Goal: Task Accomplishment & Management: Manage account settings

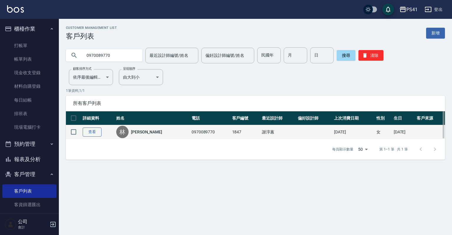
click at [87, 131] on link "查看" at bounding box center [92, 131] width 19 height 9
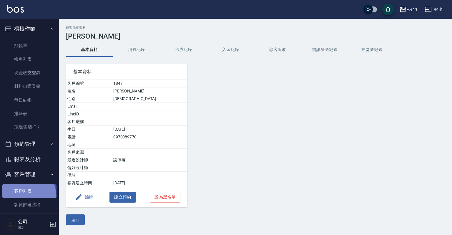
click at [23, 197] on link "客戶列表" at bounding box center [29, 191] width 54 height 14
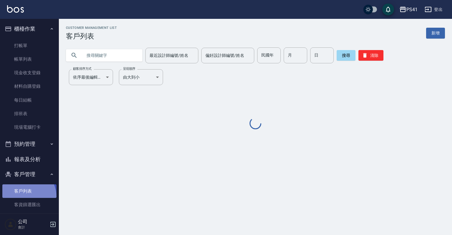
click at [23, 197] on link "客戶列表" at bounding box center [29, 191] width 54 height 14
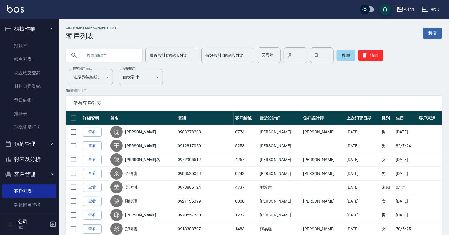
click at [128, 59] on input "text" at bounding box center [109, 55] width 55 height 16
type input "1528"
click at [338, 53] on button "搜尋" at bounding box center [346, 55] width 19 height 11
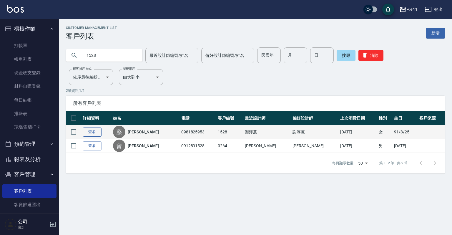
click at [97, 134] on link "查看" at bounding box center [92, 131] width 19 height 9
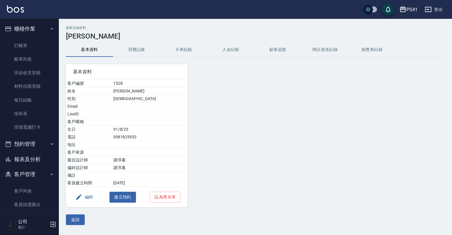
click at [129, 54] on button "消費記錄" at bounding box center [136, 50] width 47 height 14
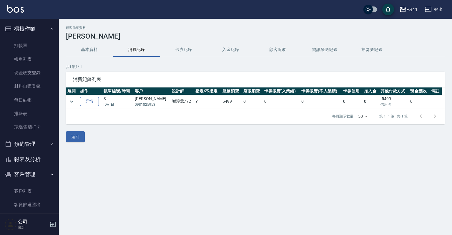
click at [95, 97] on link "詳情" at bounding box center [89, 101] width 19 height 9
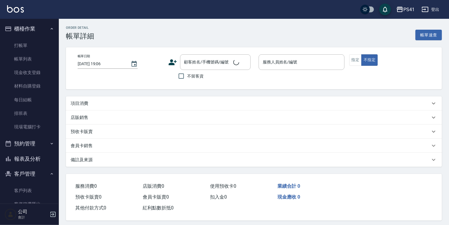
type input "[DATE] 19:56"
type input "[PERSON_NAME]-2"
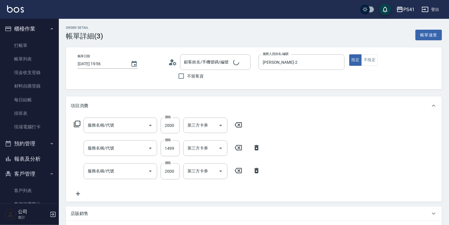
type input "[PERSON_NAME]/0981825953/1528"
type input "2000以上燙髮(32000)"
type input "公司活動/早鳥(41099)"
type input "原價1501~2000護髮(52000)"
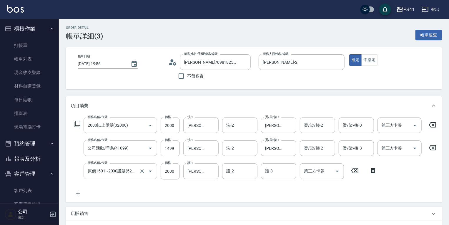
scroll to position [24, 0]
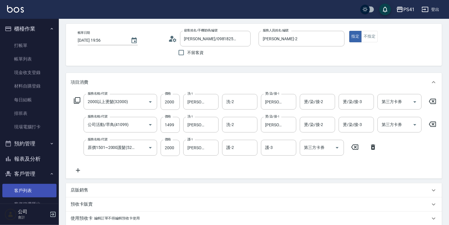
click at [47, 188] on link "客戶列表" at bounding box center [29, 191] width 54 height 14
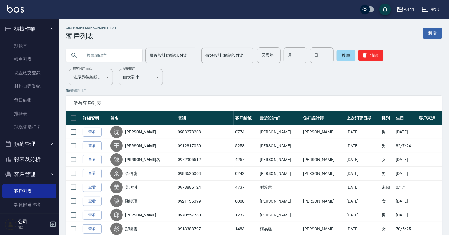
click at [107, 57] on input "text" at bounding box center [109, 55] width 55 height 16
type input "0989185588"
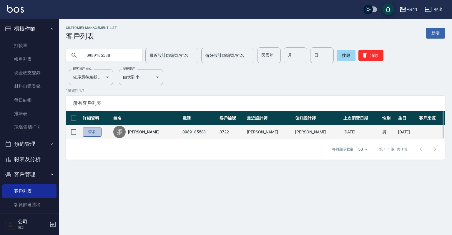
click at [95, 130] on link "查看" at bounding box center [92, 131] width 19 height 9
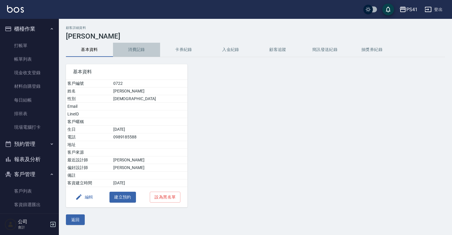
click at [142, 47] on button "消費記錄" at bounding box center [136, 50] width 47 height 14
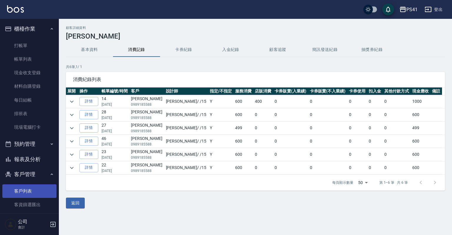
click at [30, 197] on link "客戶列表" at bounding box center [29, 191] width 54 height 14
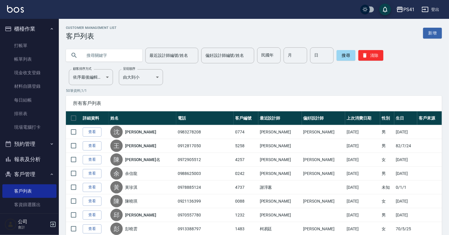
click at [88, 58] on input "text" at bounding box center [109, 55] width 55 height 16
click at [39, 162] on button "報表及分析" at bounding box center [29, 159] width 54 height 15
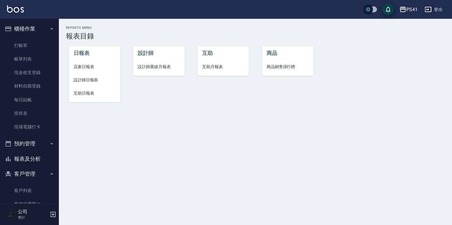
click at [87, 95] on span "互助日報表" at bounding box center [95, 93] width 42 height 6
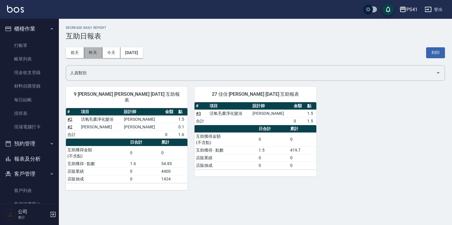
click at [92, 54] on button "昨天" at bounding box center [93, 52] width 18 height 11
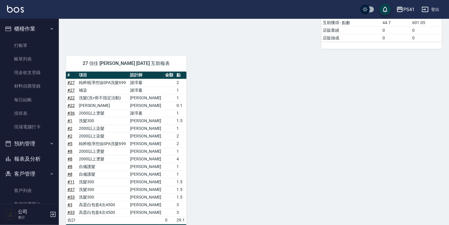
scroll to position [568, 0]
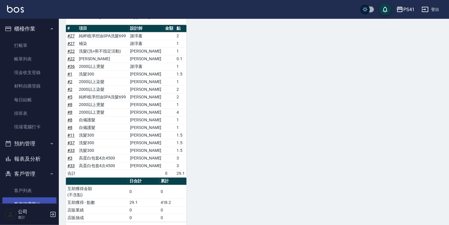
drag, startPoint x: 25, startPoint y: 190, endPoint x: 25, endPoint y: 200, distance: 9.4
click at [25, 190] on link "客戶列表" at bounding box center [29, 191] width 54 height 14
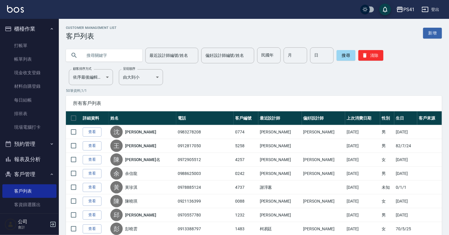
click at [425, 34] on link "新增" at bounding box center [432, 33] width 19 height 11
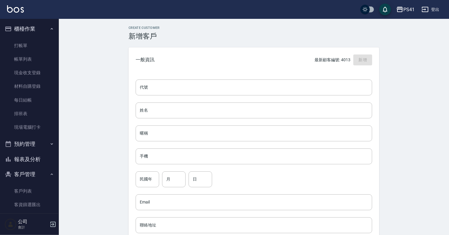
click at [176, 97] on div "代號 代號 姓名 姓名 暱稱 暱稱 手機 手機 民國年 民國年 月 月 日 日 Email Email 聯絡地址 聯絡地址 男 女 LINE ID LINE …" at bounding box center [254, 215] width 251 height 286
drag, startPoint x: 185, startPoint y: 92, endPoint x: 182, endPoint y: 97, distance: 6.3
click at [182, 97] on div "代號 代號 姓名 姓名 暱稱 暱稱 手機 手機 民國年 民國年 月 月 日 日 Email Email 聯絡地址 聯絡地址 男 女 LINE ID LINE …" at bounding box center [254, 215] width 251 height 286
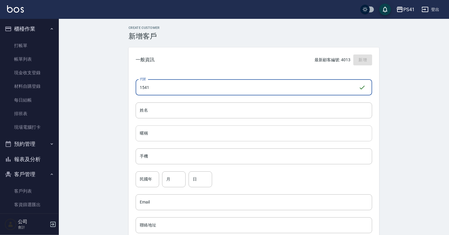
type input "1541"
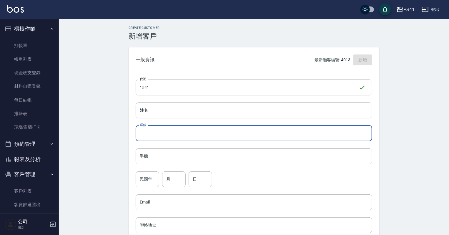
click at [164, 136] on input "暱稱" at bounding box center [254, 133] width 237 height 16
click at [159, 110] on input "姓名" at bounding box center [254, 110] width 237 height 16
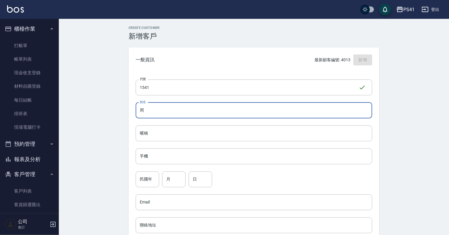
click at [174, 104] on input "周" at bounding box center [254, 110] width 237 height 16
paste input "朕"
type input "周朕煬"
click at [246, 147] on div "代號 1541 ​ 代號 姓名 周朕煬 姓名 暱稱 暱稱 手機 手機 民國年 民國年 月 月 日 日 Email Email 聯絡地址 聯絡地址 男 女 LI…" at bounding box center [254, 215] width 251 height 286
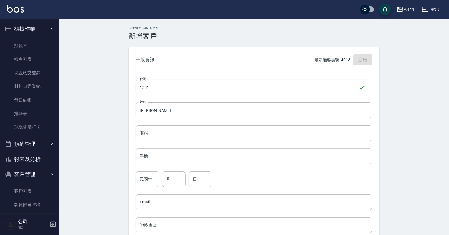
click at [250, 154] on input "手機" at bounding box center [254, 156] width 237 height 16
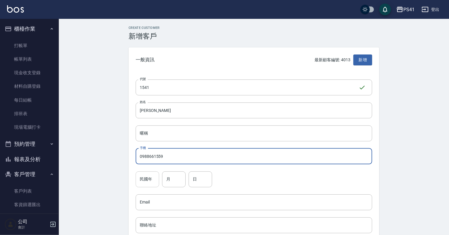
type input "0988661559"
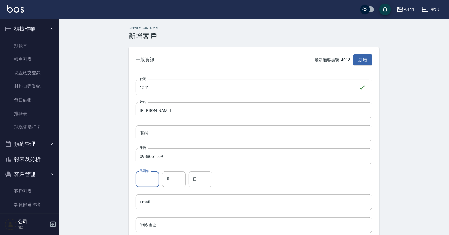
click at [157, 175] on input "民國年" at bounding box center [148, 179] width 24 height 16
type input "77"
click at [169, 178] on input "月" at bounding box center [174, 179] width 24 height 16
type input "03"
drag, startPoint x: 203, startPoint y: 179, endPoint x: 194, endPoint y: 184, distance: 10.7
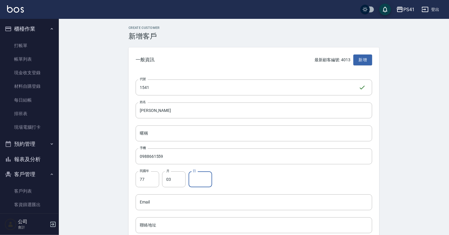
click at [203, 179] on input "日" at bounding box center [201, 179] width 24 height 16
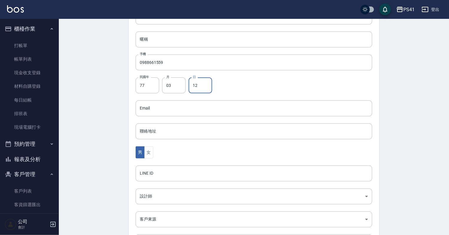
scroll to position [94, 0]
type input "12"
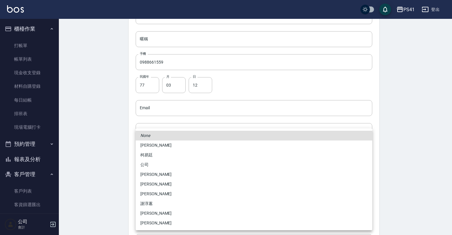
click at [143, 199] on body "PS41 登出 櫃檯作業 打帳單 帳單列表 現金收支登錄 材料自購登錄 每日結帳 排班表 現場電腦打卡 預約管理 預約管理 單日預約紀錄 單週預約紀錄 報表及…" at bounding box center [226, 97] width 452 height 383
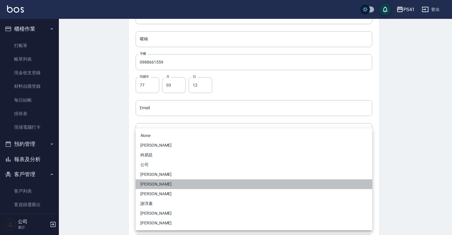
click at [152, 186] on li "李欣容" at bounding box center [254, 184] width 237 height 10
type input "b861b14a-5249-4bb7-9707-8502bff7da80"
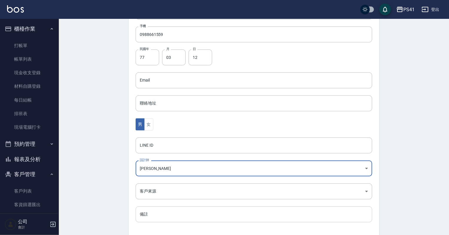
scroll to position [148, 0]
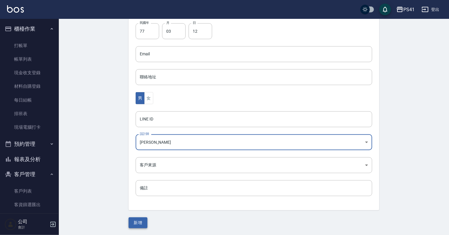
click at [142, 219] on button "新增" at bounding box center [138, 222] width 19 height 11
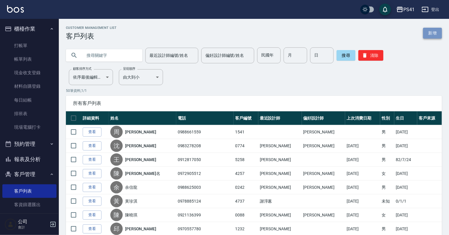
click at [435, 37] on link "新增" at bounding box center [432, 33] width 19 height 11
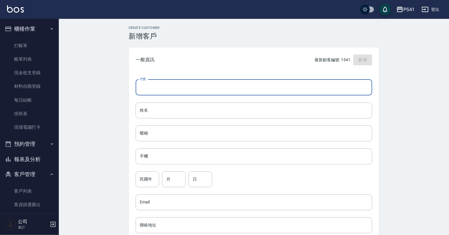
click at [218, 85] on input "代號" at bounding box center [254, 87] width 237 height 16
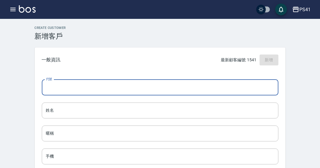
click at [119, 93] on input "代號" at bounding box center [160, 87] width 237 height 16
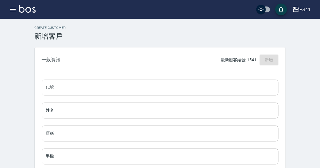
click at [92, 87] on input "代號" at bounding box center [160, 87] width 237 height 16
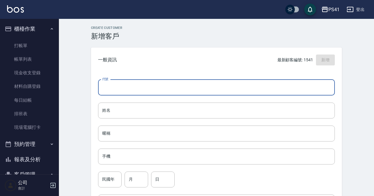
click at [141, 68] on div "一般資訊 最新顧客編號: 1541 新增" at bounding box center [216, 59] width 251 height 25
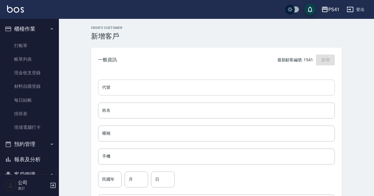
click at [125, 85] on input "代號" at bounding box center [216, 87] width 237 height 16
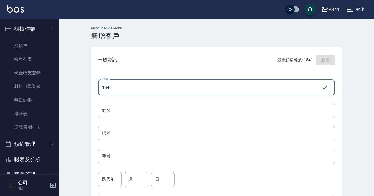
click at [125, 117] on input "姓名" at bounding box center [216, 110] width 237 height 16
click at [118, 111] on input "姓名" at bounding box center [216, 110] width 237 height 16
click at [119, 111] on input "姓名" at bounding box center [216, 110] width 237 height 16
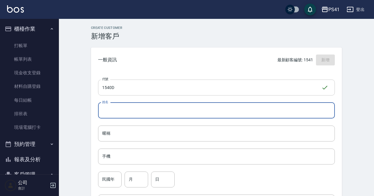
click at [125, 89] on input "1540D" at bounding box center [209, 87] width 223 height 16
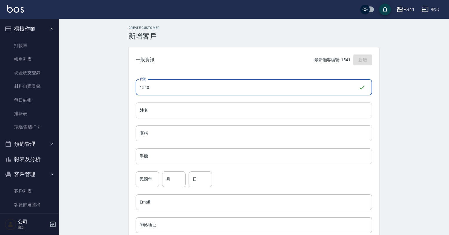
type input "1540"
click at [165, 113] on input "姓名" at bounding box center [254, 110] width 237 height 16
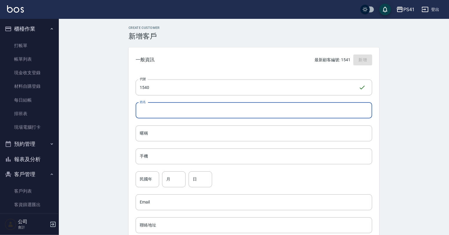
type input "f"
type input "ㄎ"
type input "林品希"
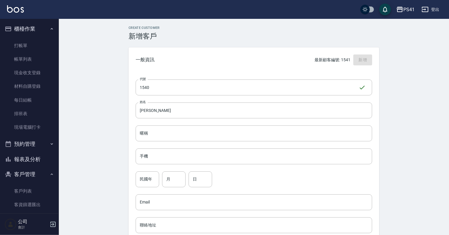
click at [187, 147] on div "代號 1540 ​ 代號 姓名 林品希 姓名 暱稱 暱稱 手機 手機 民國年 民國年 月 月 日 日 Email Email 聯絡地址 聯絡地址 男 女 LI…" at bounding box center [254, 215] width 251 height 286
click at [204, 157] on input "手機" at bounding box center [254, 156] width 237 height 16
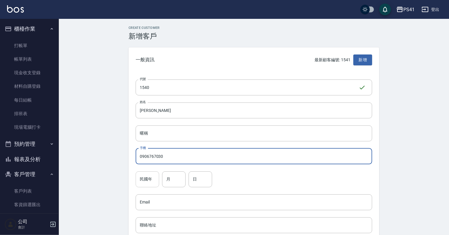
type input "0906767030"
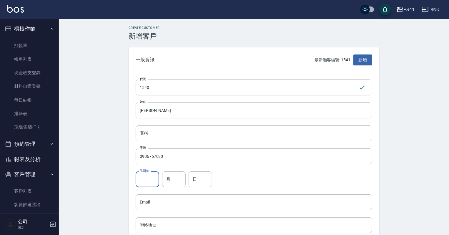
click at [152, 182] on input "民國年" at bounding box center [148, 179] width 24 height 16
type input "93"
drag, startPoint x: 175, startPoint y: 176, endPoint x: 171, endPoint y: 178, distance: 4.1
click at [172, 177] on input "月" at bounding box center [174, 179] width 24 height 16
type input "08"
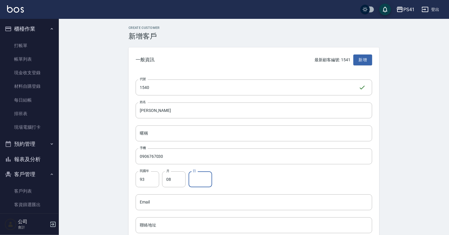
click at [198, 178] on input "日" at bounding box center [201, 179] width 24 height 16
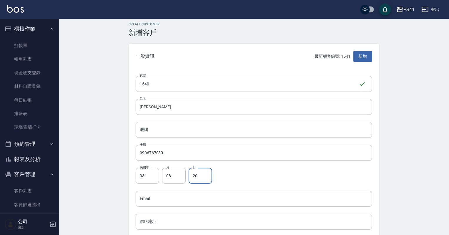
scroll to position [71, 0]
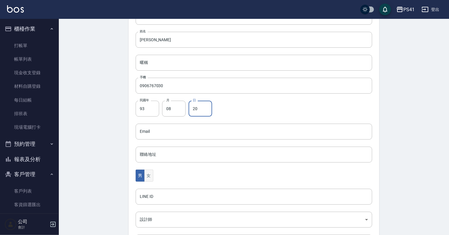
type input "20"
click at [152, 173] on button "女" at bounding box center [148, 175] width 9 height 12
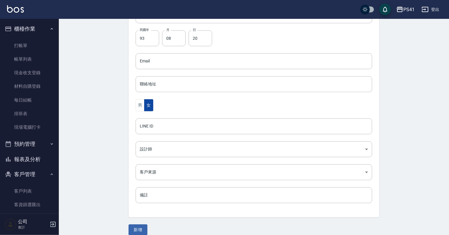
scroll to position [141, 0]
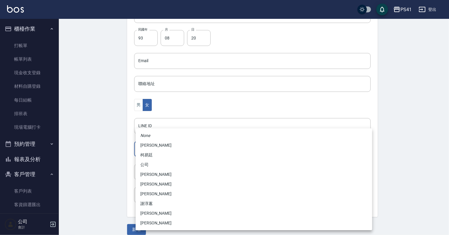
click at [155, 149] on body "PS41 登出 櫃檯作業 打帳單 帳單列表 現金收支登錄 材料自購登錄 每日結帳 排班表 現場電腦打卡 預約管理 預約管理 單日預約紀錄 單週預約紀錄 報表及…" at bounding box center [224, 50] width 449 height 383
click at [155, 202] on li "謝淳蕙" at bounding box center [254, 204] width 237 height 10
type input "8c411568-4112-470a-9bf0-dab44adfddc4"
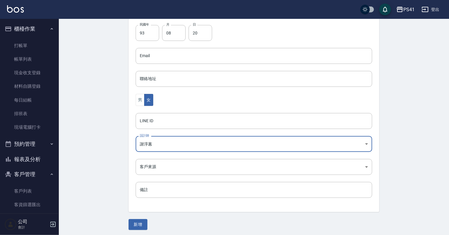
scroll to position [148, 0]
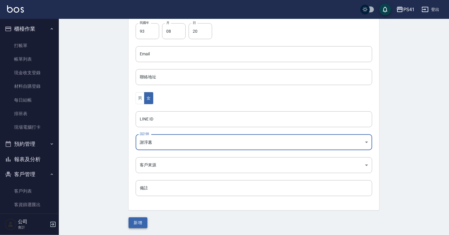
click at [139, 218] on button "新增" at bounding box center [138, 222] width 19 height 11
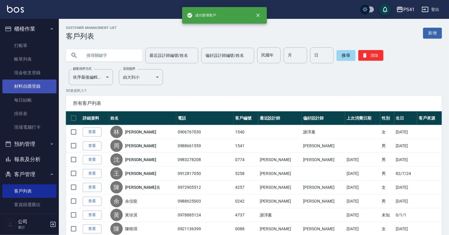
drag, startPoint x: 29, startPoint y: 87, endPoint x: 29, endPoint y: 84, distance: 3.5
click at [29, 87] on link "材料自購登錄" at bounding box center [29, 86] width 54 height 14
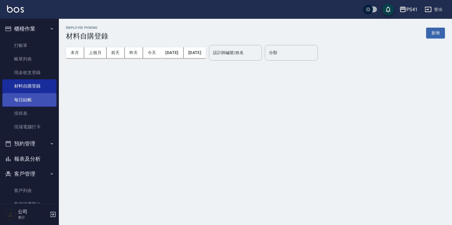
click at [29, 104] on link "每日結帳" at bounding box center [29, 100] width 54 height 14
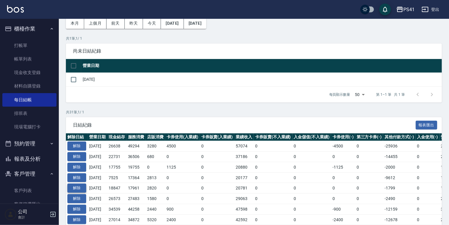
scroll to position [94, 0]
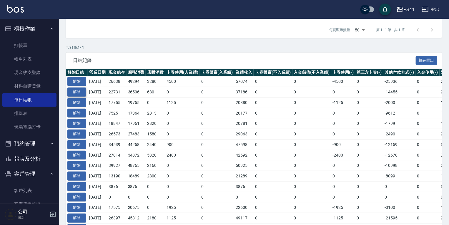
click at [82, 93] on button "解除" at bounding box center [76, 92] width 19 height 9
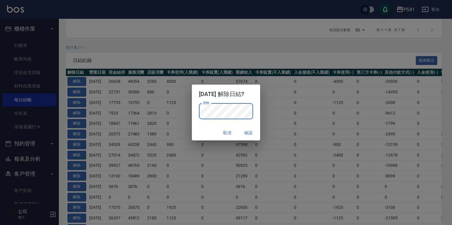
click at [256, 133] on button "確認" at bounding box center [248, 133] width 19 height 11
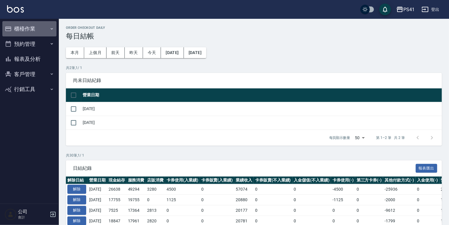
click at [31, 28] on button "櫃檯作業" at bounding box center [29, 28] width 54 height 15
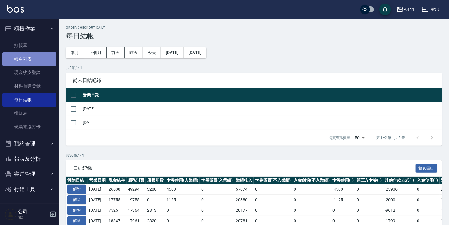
click at [29, 59] on link "帳單列表" at bounding box center [29, 59] width 54 height 14
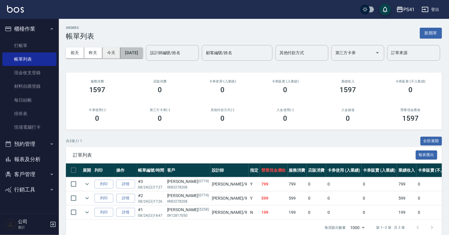
click at [142, 54] on button "[DATE]" at bounding box center [131, 52] width 22 height 11
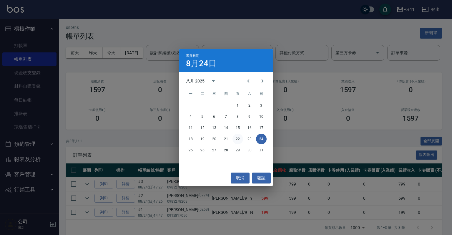
click at [236, 139] on button "22" at bounding box center [237, 139] width 11 height 11
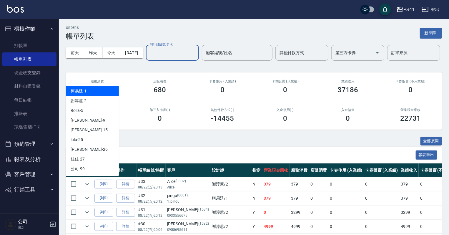
click at [149, 58] on input "設計師編號/姓名" at bounding box center [173, 53] width 48 height 10
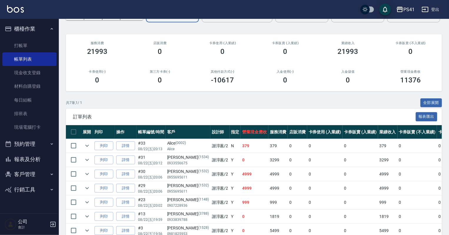
scroll to position [85, 0]
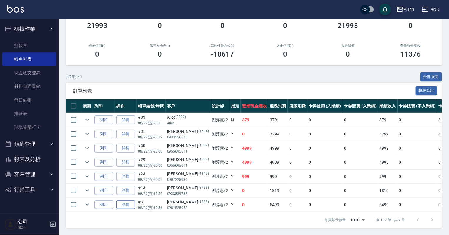
type input "[PERSON_NAME]-2"
click at [131, 201] on link "詳情" at bounding box center [125, 204] width 19 height 9
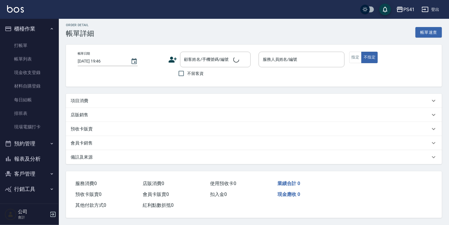
type input "[DATE] 19:56"
type input "[PERSON_NAME]-2"
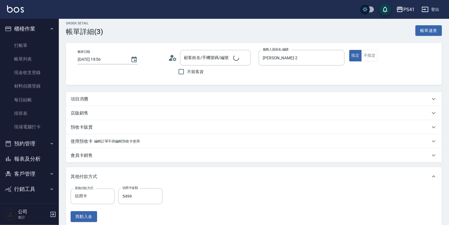
type input "[PERSON_NAME]/0981825953/1528"
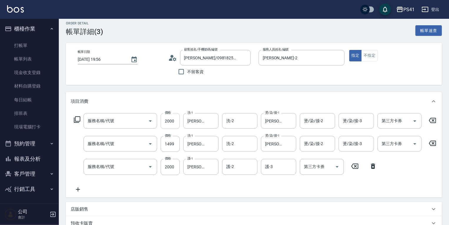
type input "2000以上燙髮(32000)"
type input "公司活動/早鳥(41099)"
type input "原價1501~2000護髮(52000)"
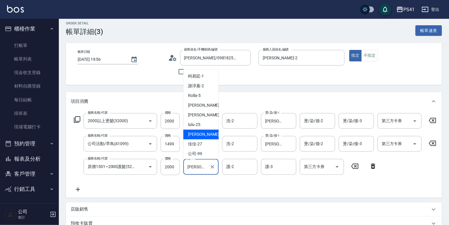
click at [207, 169] on input "[PERSON_NAME]-26" at bounding box center [196, 167] width 21 height 10
click at [192, 143] on span "佳佳 -27" at bounding box center [195, 144] width 14 height 6
type input "佳佳-27"
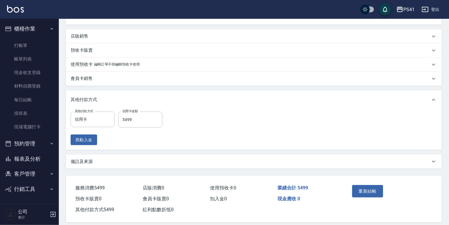
scroll to position [187, 0]
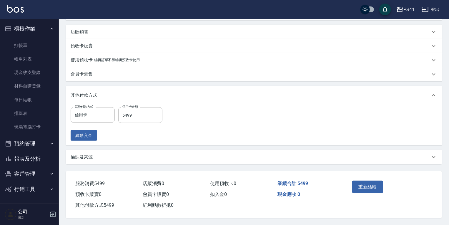
click at [348, 186] on div "重新結帳" at bounding box center [389, 192] width 92 height 40
click at [372, 189] on button "重新結帳" at bounding box center [367, 187] width 31 height 12
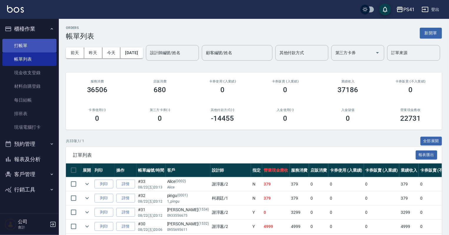
click at [47, 41] on link "打帳單" at bounding box center [29, 46] width 54 height 14
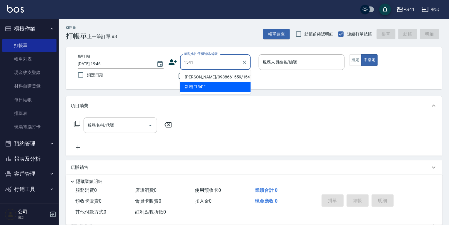
type input "[PERSON_NAME]/0988661559/1541"
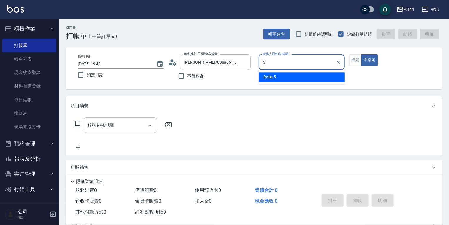
type input "Rolla-5"
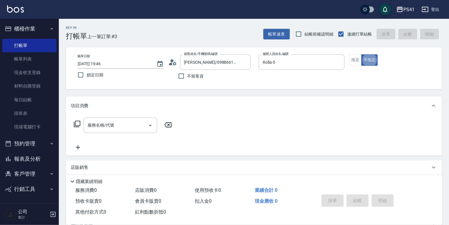
type button "false"
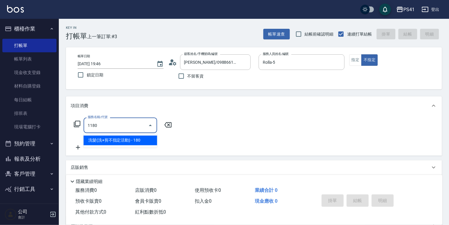
type input "洗髮(洗+剪不指定活動)(1180)"
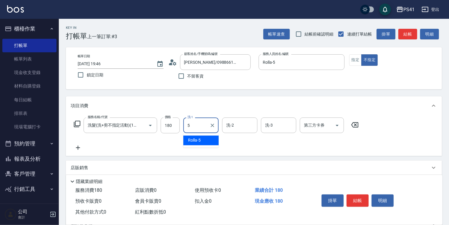
type input "Rolla-5"
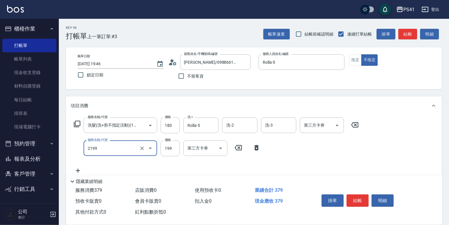
type input "不指定剪髮活動(2199)"
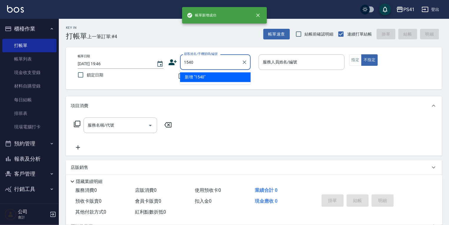
type input "1540"
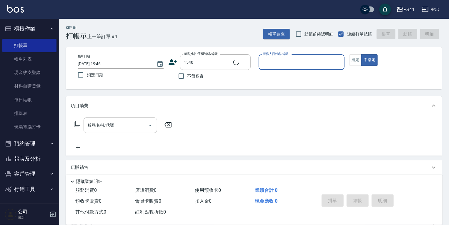
type input "2"
type input "[PERSON_NAME]/0906767030/1540"
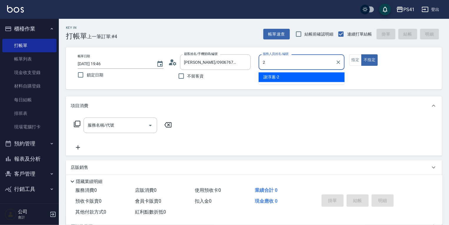
type input "[PERSON_NAME]-2"
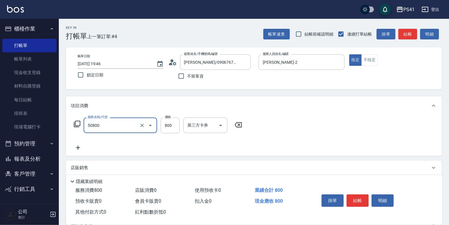
type input "原價401~800護髮(50800)"
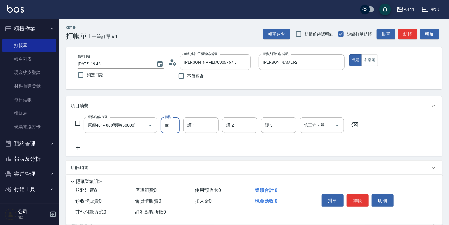
type input "800"
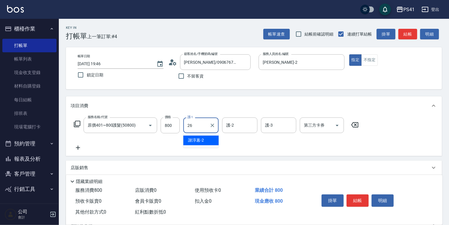
type input "[PERSON_NAME]-26"
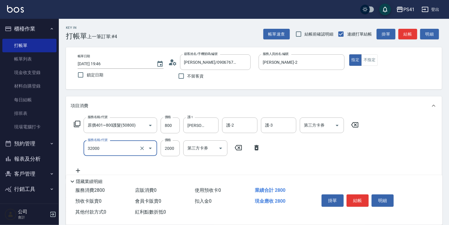
type input "2000以上燙髮(32000)"
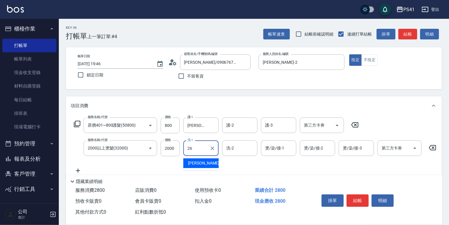
type input "[PERSON_NAME]-26"
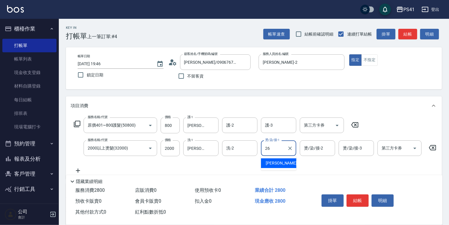
type input "[PERSON_NAME]-26"
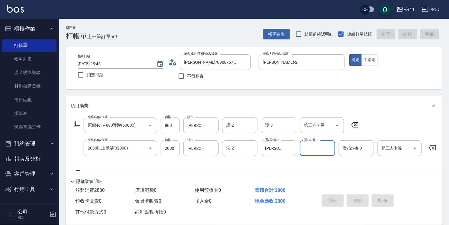
type input "[DATE] 19:47"
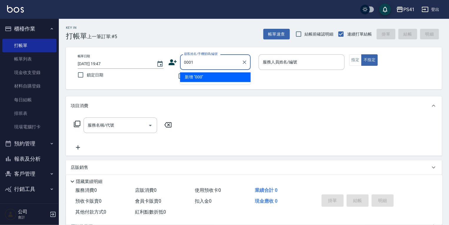
type input "0001"
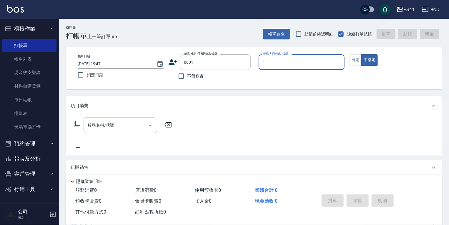
type input "[PERSON_NAME]-1"
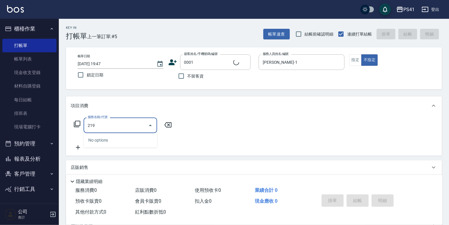
type input "2199"
type input "pingu/1_pingu/0001"
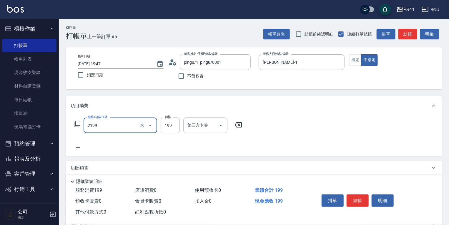
type input "不指定剪髮活動(2199)"
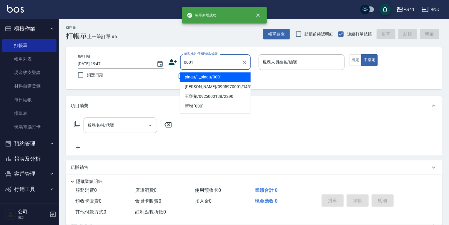
type input "pingu/1_pingu/0001"
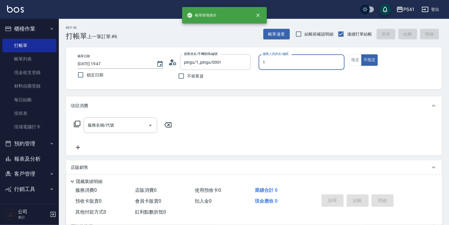
type input "[PERSON_NAME]-1"
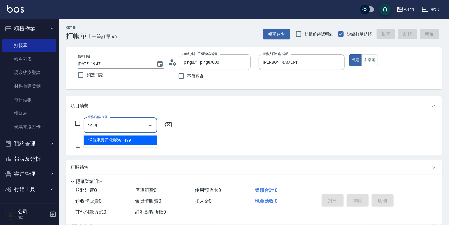
type input "活氧毛囊淨化髮浴(1499)"
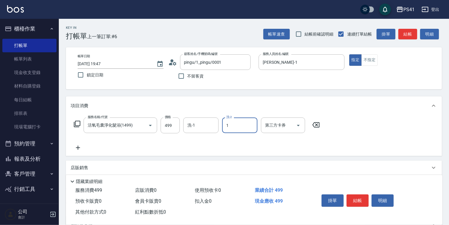
type input "[PERSON_NAME]-1"
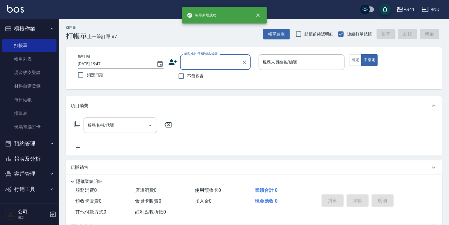
type input "1"
type input "pingu/1_pingu/0001"
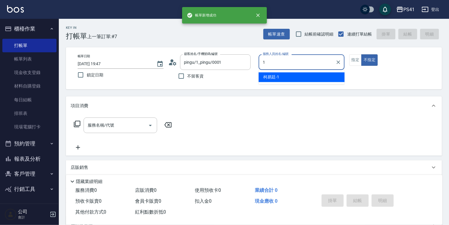
type input "[PERSON_NAME]-1"
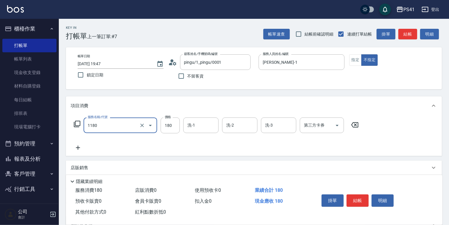
type input "洗髮(洗+剪不指定活動)(1180)"
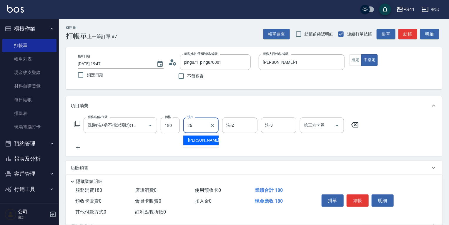
type input "[PERSON_NAME]-26"
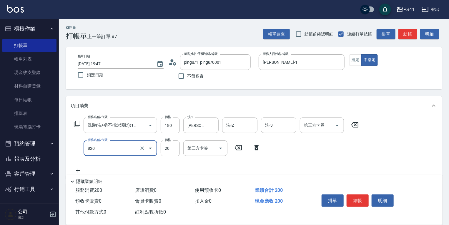
type input "潤絲(820)"
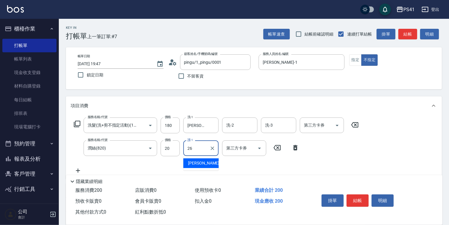
type input "[PERSON_NAME]-26"
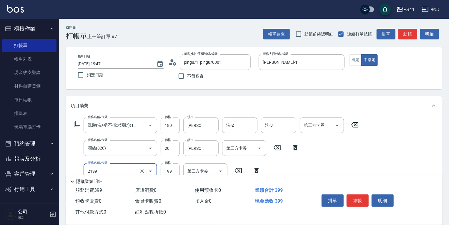
type input "不指定剪髮活動(2199)"
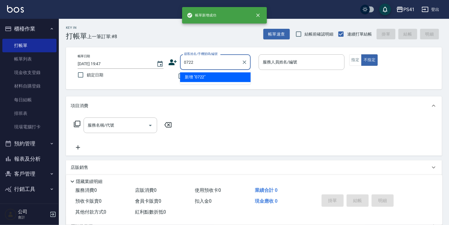
type input "0722"
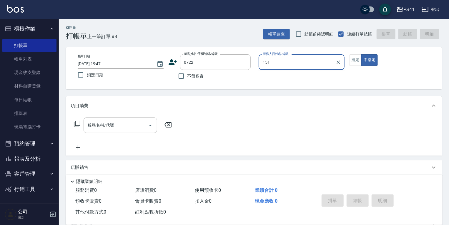
type input "151"
click at [361, 54] on button "不指定" at bounding box center [369, 59] width 16 height 11
type input "[PERSON_NAME]/0989185588/0722"
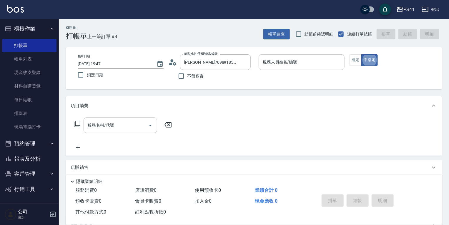
click at [317, 63] on input "服務人員姓名/編號" at bounding box center [301, 62] width 81 height 10
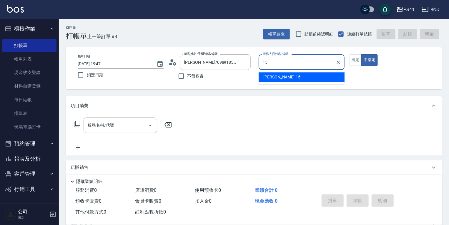
type input "[PERSON_NAME]-15"
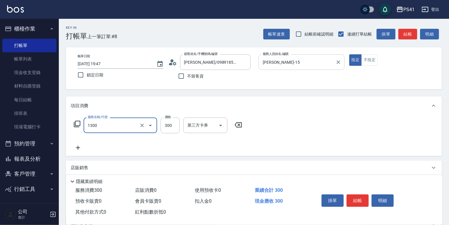
type input "洗髮300(1300)"
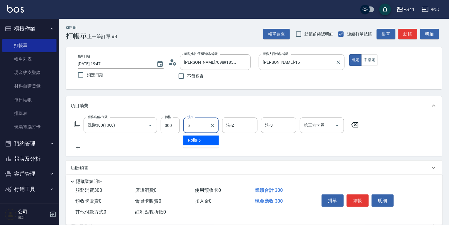
type input "Rolla-5"
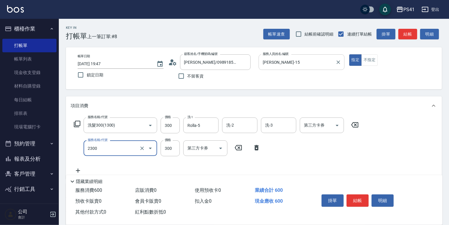
type input "剪髮(2300)"
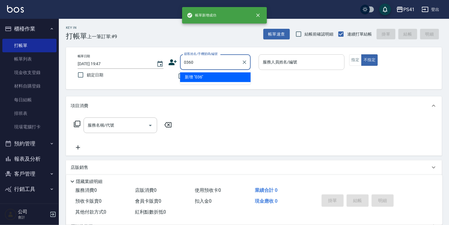
type input "0360"
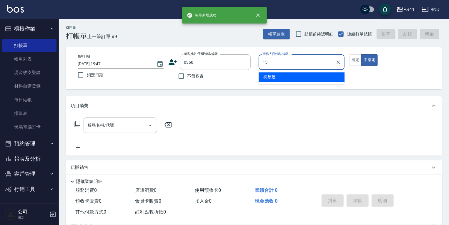
type input "[PERSON_NAME]-15"
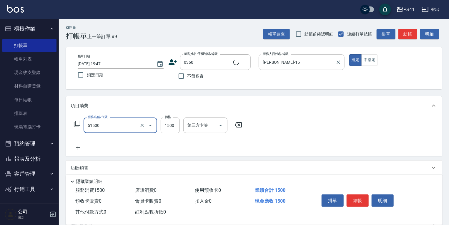
type input "原價1201~1500護髮(51500)"
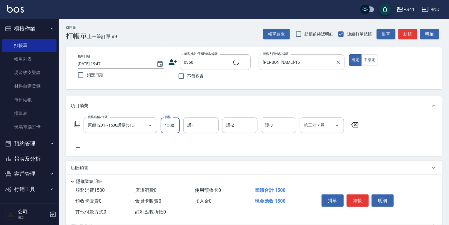
type input "[PERSON_NAME]/0916258964/0360"
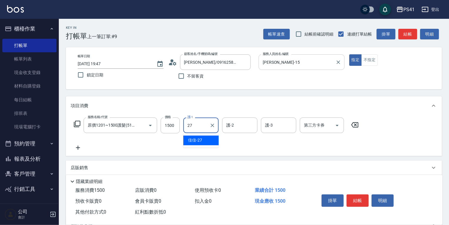
type input "佳佳-27"
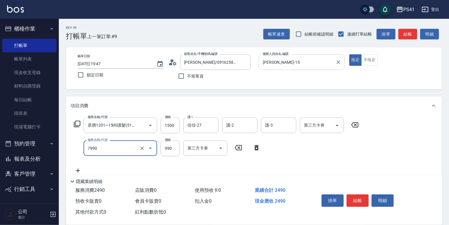
type input "髮原素頭皮養護-活動(7990)"
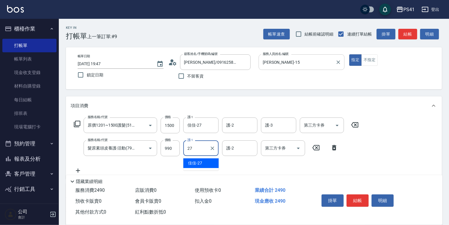
type input "佳佳-27"
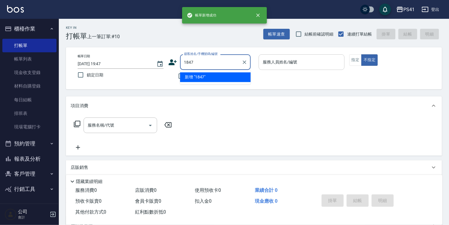
type input "1847"
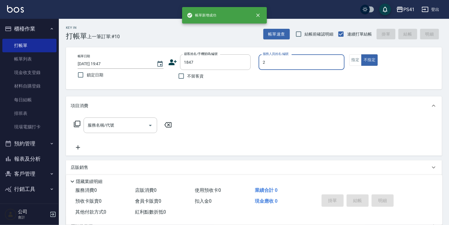
type input "[PERSON_NAME]-2"
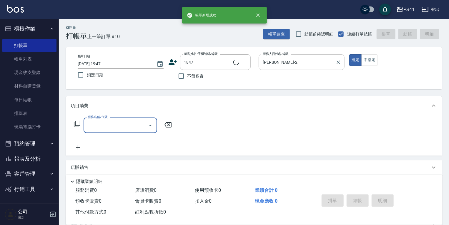
type input "[PERSON_NAME]/0970089770/1847"
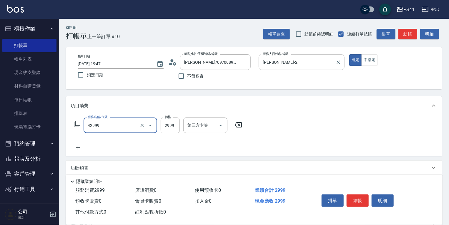
type input "漂染肩上2999以上(42999)"
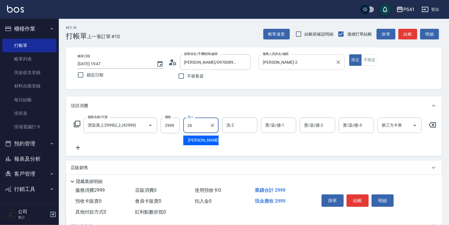
type input "[PERSON_NAME]-26"
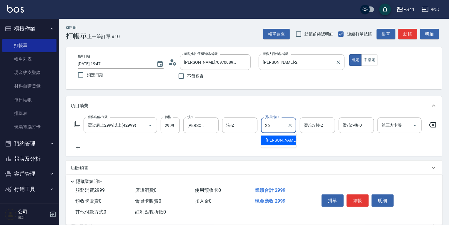
type input "[PERSON_NAME]-26"
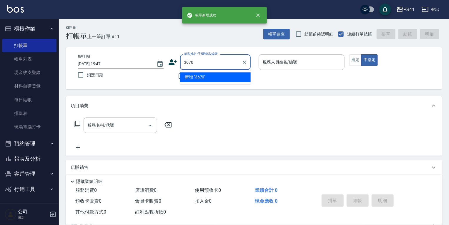
type input "3670"
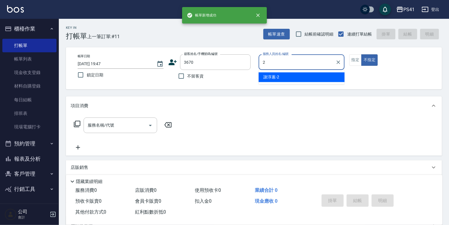
type input "[PERSON_NAME]-2"
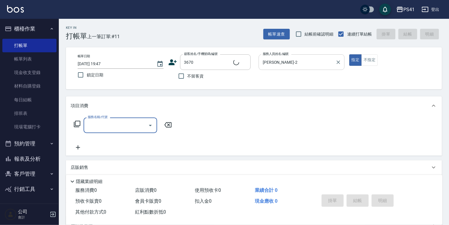
type input "[PERSON_NAME]/0989010763/3670"
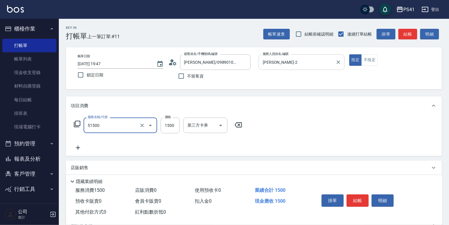
type input "原價1201~1500護髮(51500)"
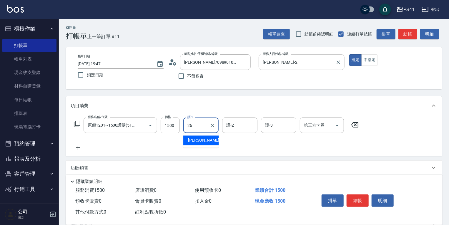
type input "[PERSON_NAME]-26"
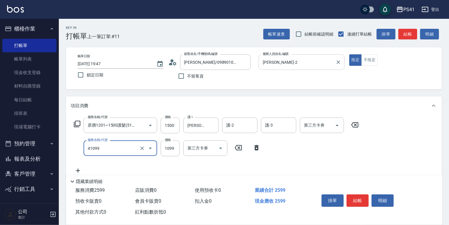
type input "公司活動/早鳥(41099)"
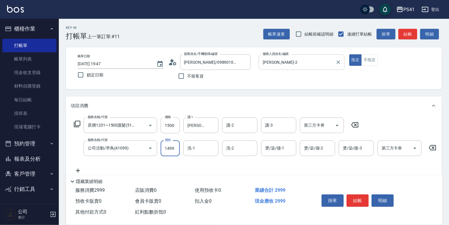
type input "1499"
type input "[PERSON_NAME]-26"
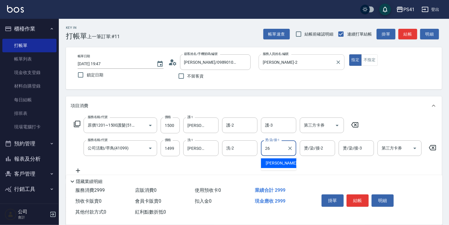
type input "[PERSON_NAME]-26"
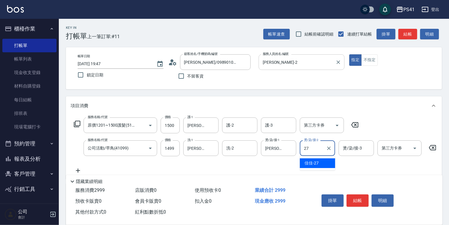
type input "佳佳-27"
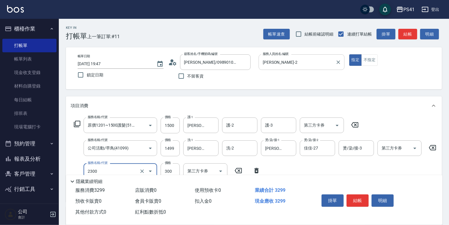
type input "剪髮(2300)"
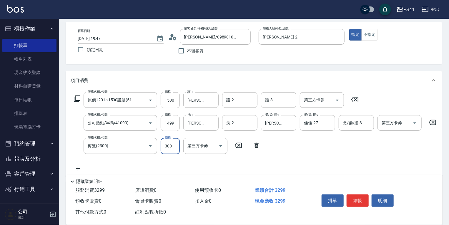
scroll to position [94, 0]
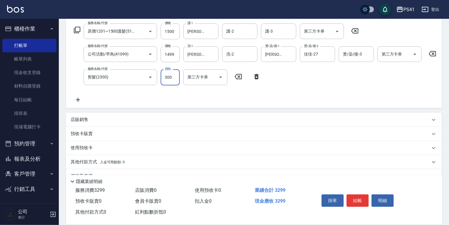
drag, startPoint x: 95, startPoint y: 120, endPoint x: 101, endPoint y: 122, distance: 5.7
click at [95, 122] on div "店販銷售" at bounding box center [251, 120] width 360 height 6
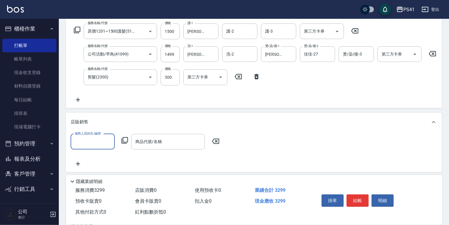
scroll to position [0, 0]
type input "[PERSON_NAME]-2"
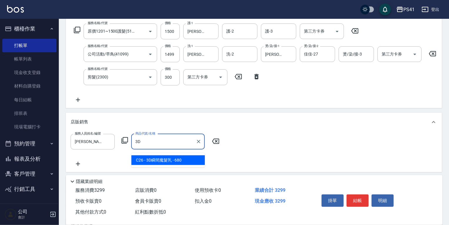
type input "3D瞬間魔髮乳"
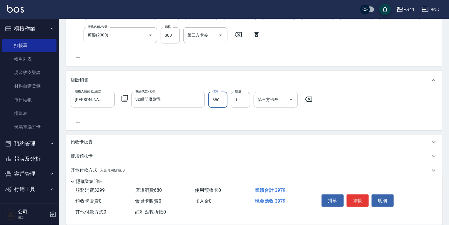
scroll to position [162, 0]
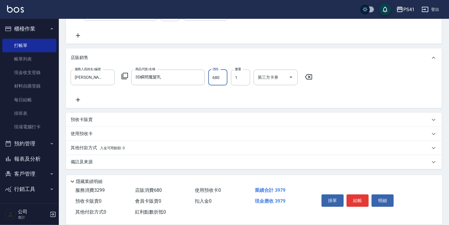
click at [108, 155] on div "其他付款方式 入金可用餘額: 0" at bounding box center [254, 148] width 376 height 14
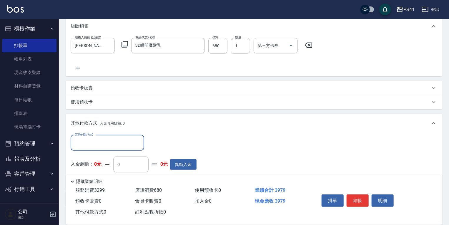
scroll to position [231, 0]
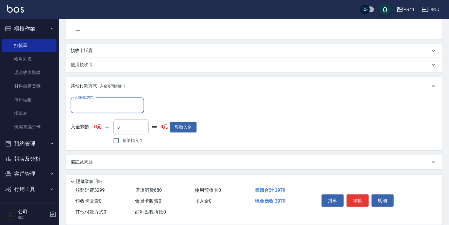
drag, startPoint x: 109, startPoint y: 106, endPoint x: 107, endPoint y: 113, distance: 7.3
click at [108, 108] on input "其他付款方式" at bounding box center [107, 106] width 68 height 10
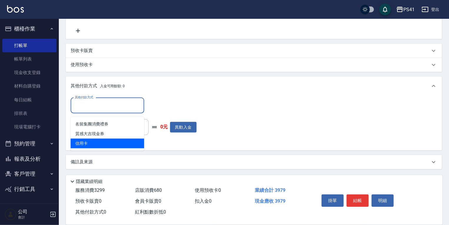
click at [104, 141] on span "信用卡" at bounding box center [108, 144] width 74 height 10
type input "信用卡"
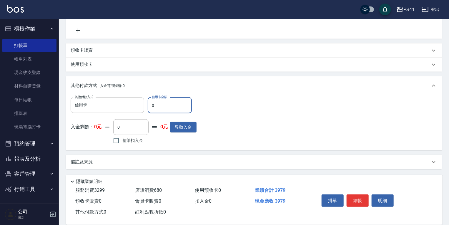
drag, startPoint x: 164, startPoint y: 110, endPoint x: 69, endPoint y: 102, distance: 94.8
click at [69, 102] on div "其他付款方式 信用卡 其他付款方式 信用卡金額 0 信用卡金額 入金剩餘： 0元 0 ​ 整筆扣入金 0元 異動入金" at bounding box center [254, 122] width 376 height 55
type input "3979"
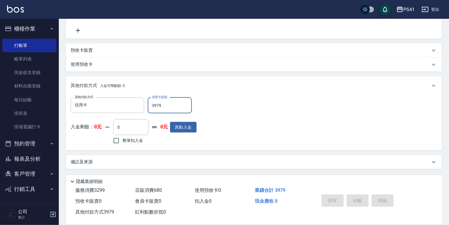
type input "[DATE] 19:48"
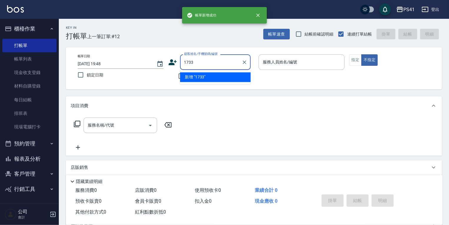
type input "1733"
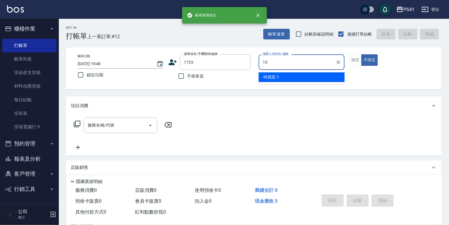
type input "[PERSON_NAME]-15"
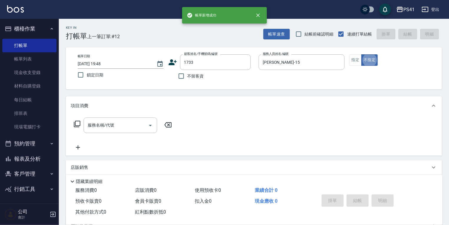
type input "[PERSON_NAME]/0918852272/1733"
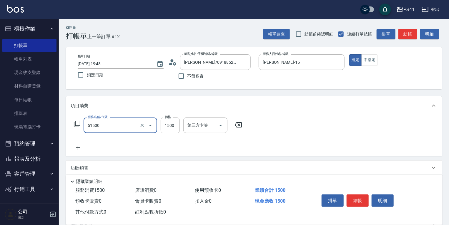
type input "原價1201~1500護髮(51500)"
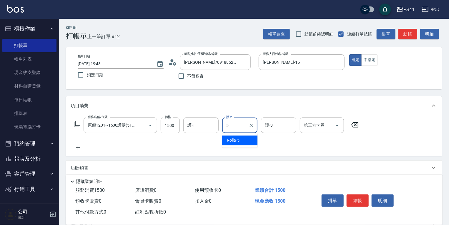
type input "Rolla-5"
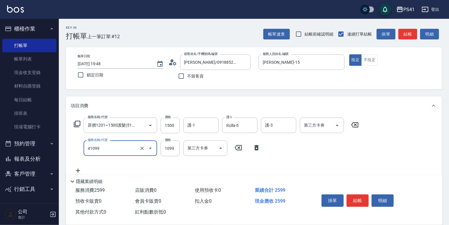
type input "公司活動/早鳥(41099)"
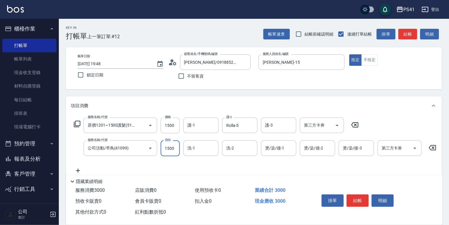
type input "1500"
type input "Rolla-5"
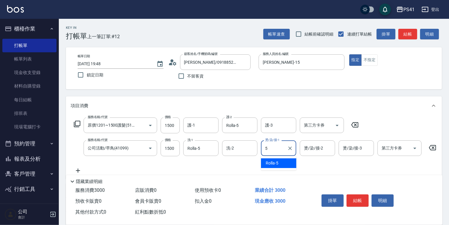
type input "Rolla-5"
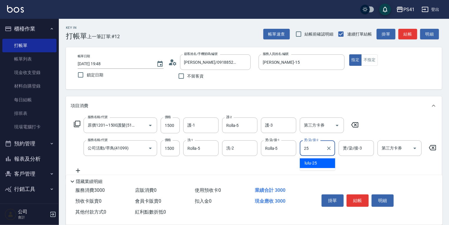
type input "lulu-25"
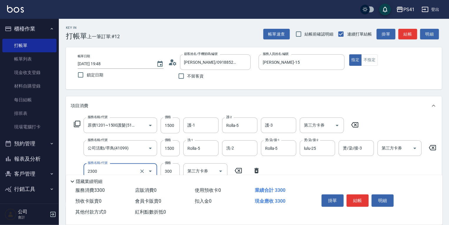
type input "剪髮(2300)"
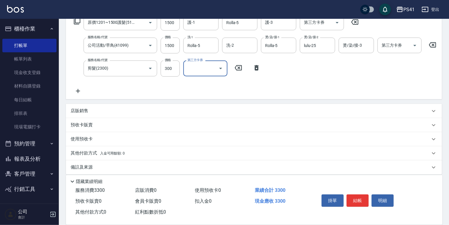
scroll to position [112, 0]
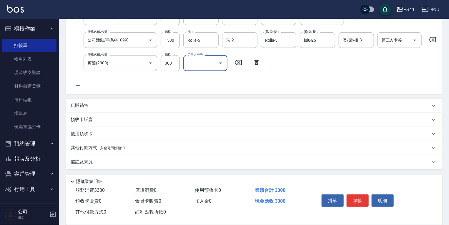
click at [98, 149] on p "其他付款方式 入金可用餘額: 0" at bounding box center [98, 148] width 54 height 6
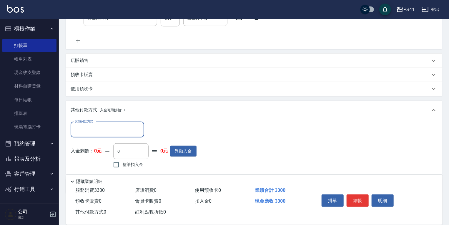
scroll to position [0, 0]
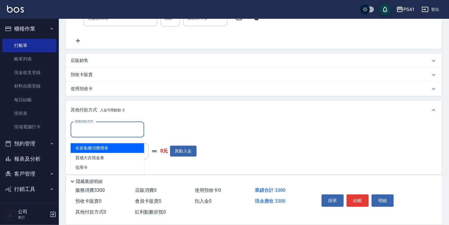
drag, startPoint x: 102, startPoint y: 129, endPoint x: 106, endPoint y: 159, distance: 30.2
click at [102, 130] on input "其他付款方式" at bounding box center [107, 130] width 68 height 10
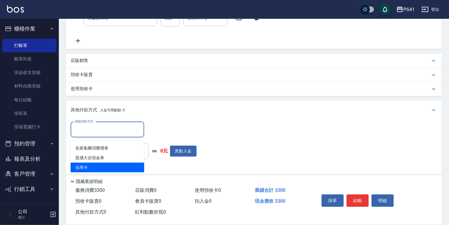
click at [106, 167] on span "信用卡" at bounding box center [108, 168] width 74 height 10
type input "信用卡"
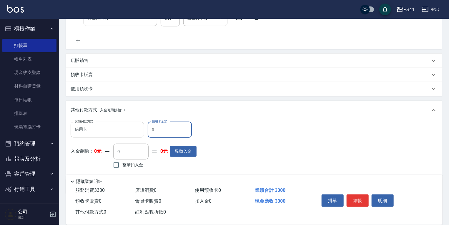
drag, startPoint x: 166, startPoint y: 136, endPoint x: 40, endPoint y: 142, distance: 126.4
click at [77, 132] on div "其他付款方式 信用卡 其他付款方式 信用卡金額 0 信用卡金額" at bounding box center [134, 130] width 126 height 16
type input "3300"
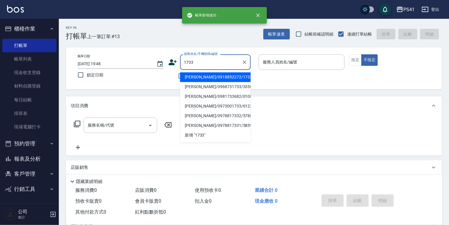
type input "[PERSON_NAME]/0918852272/1733"
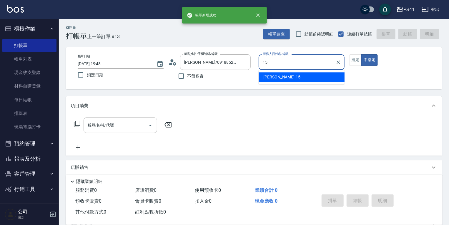
type input "[PERSON_NAME]-15"
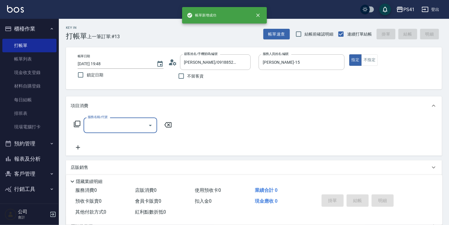
type input "4"
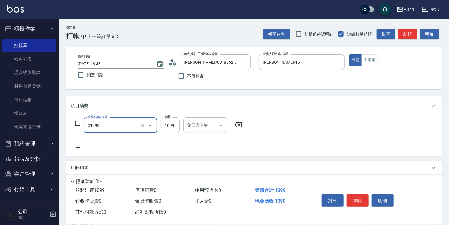
type input "公司活動/早鳥(31099)"
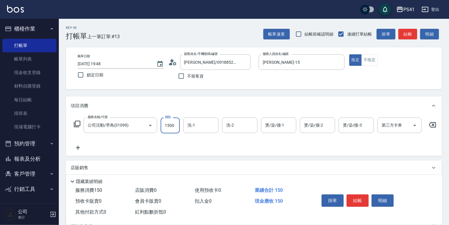
type input "1500"
type input "Rolla-5"
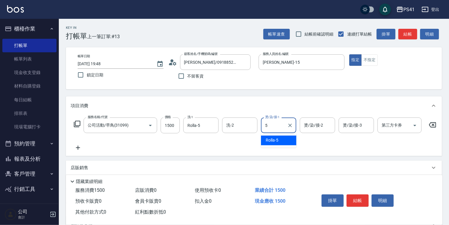
type input "Rolla-5"
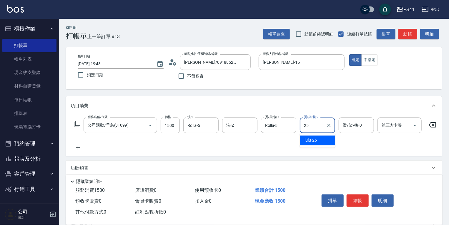
type input "lulu-25"
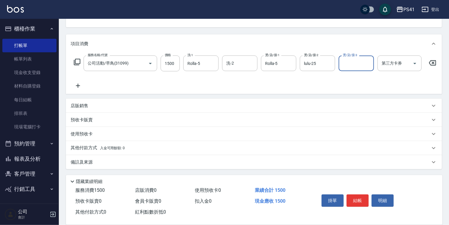
scroll to position [66, 0]
click at [105, 148] on p "其他付款方式 入金可用餘額: 0" at bounding box center [98, 148] width 54 height 6
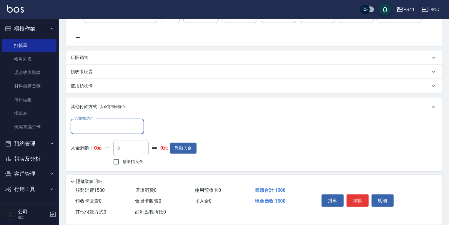
scroll to position [111, 0]
click at [104, 131] on input "其他付款方式" at bounding box center [107, 126] width 68 height 10
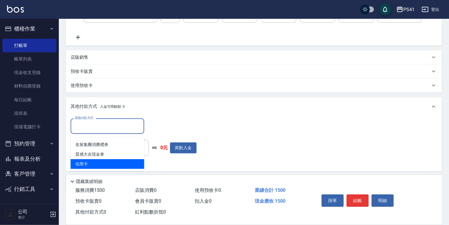
click at [99, 160] on span "信用卡" at bounding box center [108, 164] width 74 height 10
type input "信用卡"
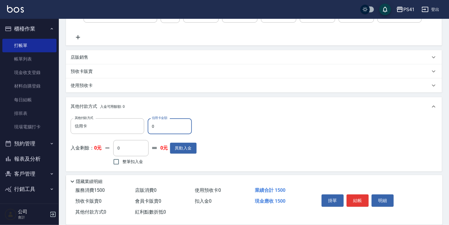
drag, startPoint x: 114, startPoint y: 132, endPoint x: 0, endPoint y: 143, distance: 114.4
click at [79, 139] on div "其他付款方式 信用卡 其他付款方式 信用卡金額 0 信用卡金額 入金剩餘： 0元 0 ​ 整筆扣入金 0元 異動入金" at bounding box center [134, 143] width 126 height 48
type input "1500"
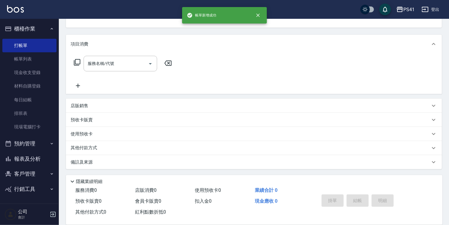
scroll to position [0, 0]
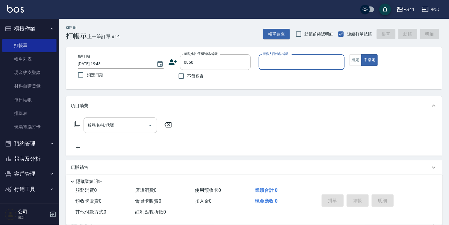
type input "[PERSON_NAME]/0955301100/0860"
type input "[PERSON_NAME]-1"
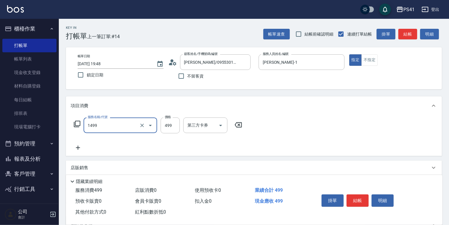
type input "活氧毛囊淨化髮浴(1499)"
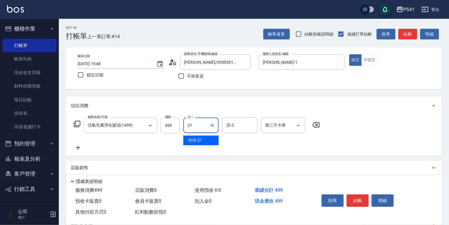
type input "佳佳-27"
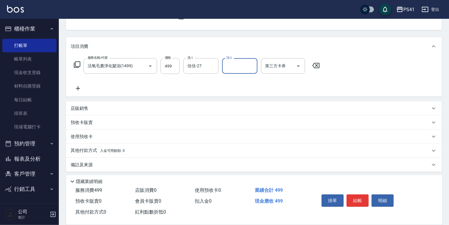
scroll to position [62, 0]
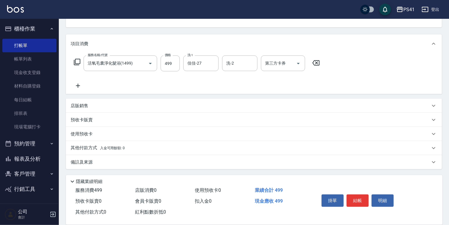
click at [103, 149] on span "入金可用餘額: 0" at bounding box center [112, 148] width 25 height 4
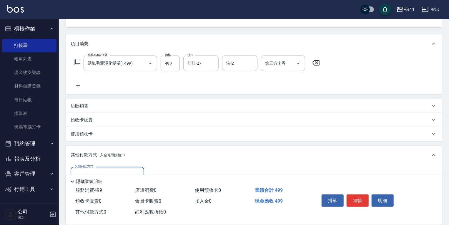
scroll to position [0, 0]
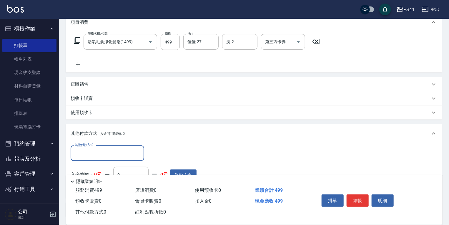
drag, startPoint x: 103, startPoint y: 144, endPoint x: 105, endPoint y: 150, distance: 6.6
click at [104, 144] on div "其他付款方式 其他付款方式 入金剩餘： 0元 0 ​ 整筆扣入金 0元 異動入金" at bounding box center [254, 170] width 376 height 55
click at [105, 152] on input "其他付款方式" at bounding box center [107, 153] width 68 height 10
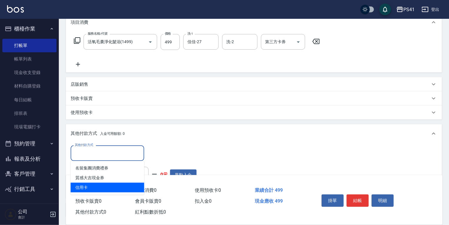
drag, startPoint x: 117, startPoint y: 187, endPoint x: 123, endPoint y: 183, distance: 7.6
click at [117, 187] on span "信用卡" at bounding box center [108, 188] width 74 height 10
type input "信用卡"
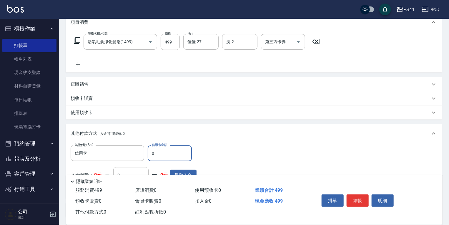
drag, startPoint x: 169, startPoint y: 154, endPoint x: 51, endPoint y: 178, distance: 121.0
click at [141, 161] on div "其他付款方式 信用卡 其他付款方式 信用卡金額 0 信用卡金額" at bounding box center [134, 154] width 126 height 16
type input "499"
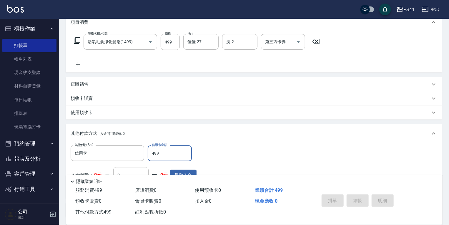
type input "[DATE] 19:49"
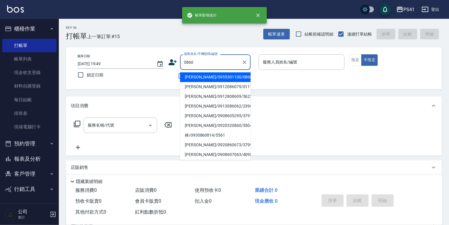
type input "[PERSON_NAME]/0955301100/0860"
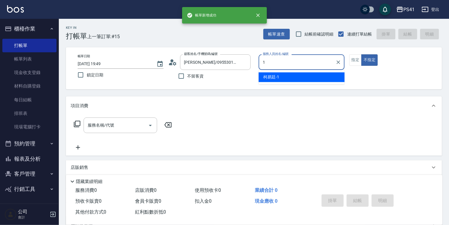
type input "[PERSON_NAME]-1"
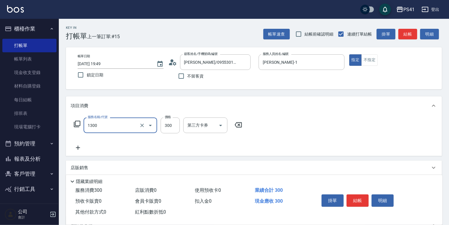
type input "洗髮300(1300)"
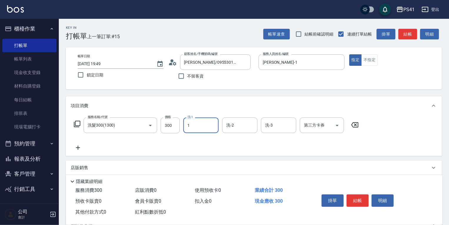
type input "[PERSON_NAME]-1"
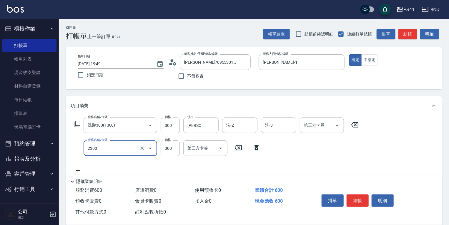
type input "剪髮(2300)"
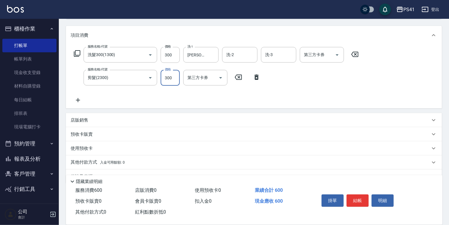
click at [112, 155] on div "使用預收卡" at bounding box center [254, 149] width 376 height 14
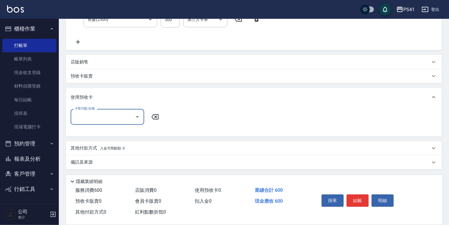
click at [113, 147] on span "入金可用餘額: 0" at bounding box center [112, 149] width 25 height 4
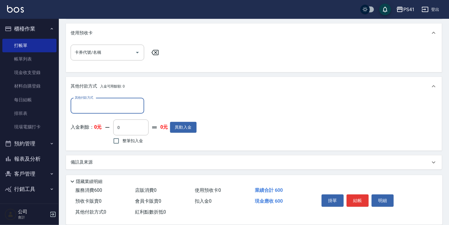
click at [90, 101] on input "其他付款方式" at bounding box center [107, 106] width 68 height 10
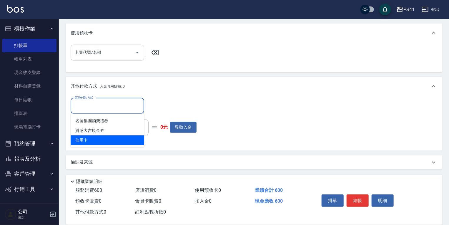
click at [92, 137] on span "信用卡" at bounding box center [108, 141] width 74 height 10
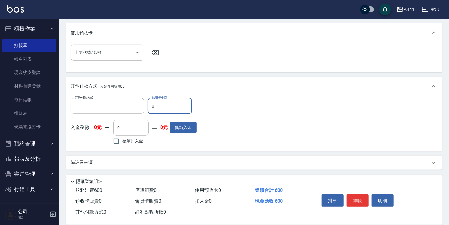
type input "信用卡"
drag, startPoint x: 158, startPoint y: 105, endPoint x: 73, endPoint y: 113, distance: 85.1
click at [73, 113] on div "其他付款方式 信用卡 其他付款方式 信用卡金額 0 信用卡金額" at bounding box center [134, 106] width 126 height 16
type input "600"
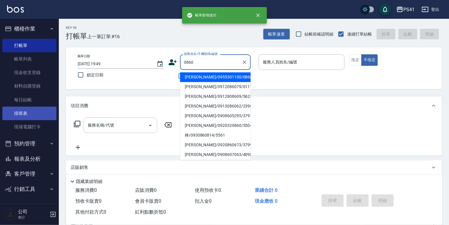
type input "[PERSON_NAME]/0955301100/0860"
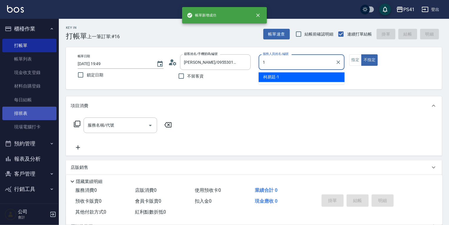
type input "[PERSON_NAME]-1"
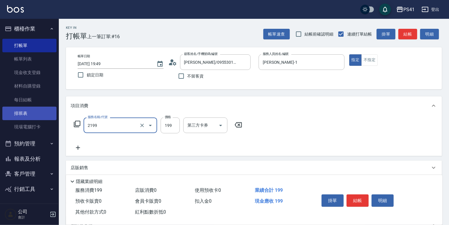
type input "不指定剪髮活動(2199)"
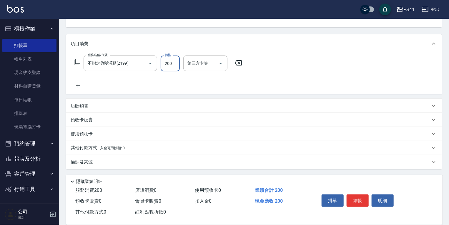
type input "200"
click at [87, 156] on div "備註及來源" at bounding box center [254, 162] width 376 height 14
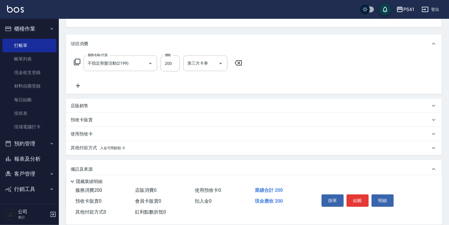
click at [89, 150] on p "其他付款方式 入金可用餘額: 0" at bounding box center [98, 148] width 54 height 6
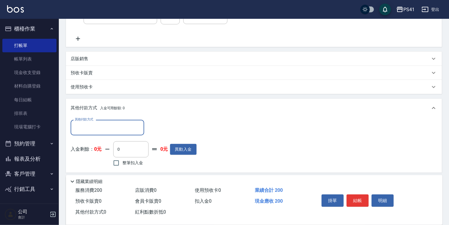
click at [92, 133] on input "其他付款方式" at bounding box center [107, 128] width 68 height 10
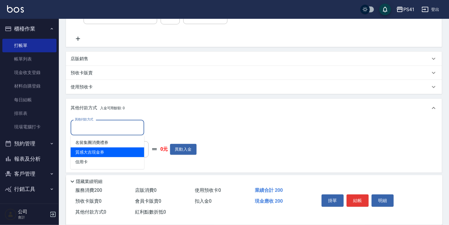
click at [92, 157] on span "質感大吉現金券" at bounding box center [108, 153] width 74 height 10
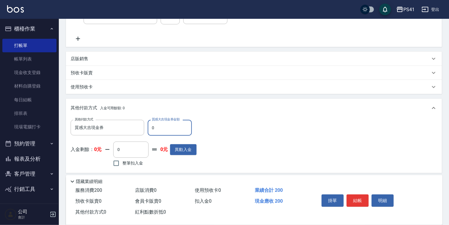
drag, startPoint x: 98, startPoint y: 133, endPoint x: 97, endPoint y: 139, distance: 6.3
click at [97, 137] on div "其他付款方式 質感大吉現金券 其他付款方式 質感大吉現金券金額 0 質感大吉現金券金額 入金剩餘： 0元 0 ​ 整筆扣入金 0元 異動入金" at bounding box center [134, 144] width 126 height 48
drag, startPoint x: 107, startPoint y: 124, endPoint x: 106, endPoint y: 131, distance: 6.8
click at [106, 127] on input "質感大吉現金券" at bounding box center [102, 128] width 59 height 10
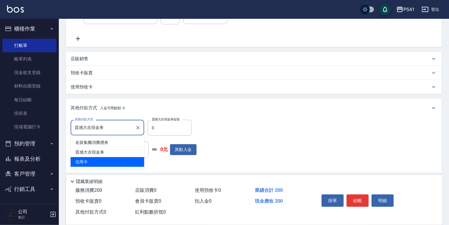
click at [105, 164] on span "信用卡" at bounding box center [108, 162] width 74 height 10
type input "信用卡"
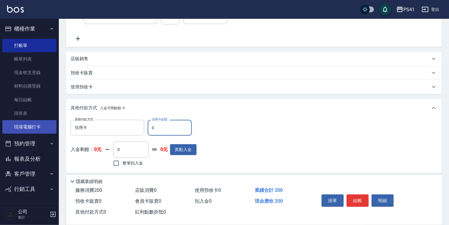
drag, startPoint x: 122, startPoint y: 120, endPoint x: 49, endPoint y: 130, distance: 73.7
click at [58, 127] on div "PS41 登出 櫃檯作業 打帳單 帳單列表 現金收支登錄 材料自購登錄 每日結帳 排班表 現場電腦打卡 預約管理 預約管理 單日預約紀錄 單週預約紀錄 報表及…" at bounding box center [224, 87] width 449 height 392
type input "200"
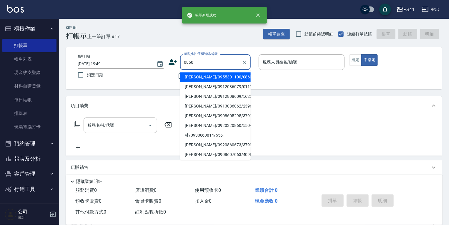
type input "[PERSON_NAME]/0955301100/0860"
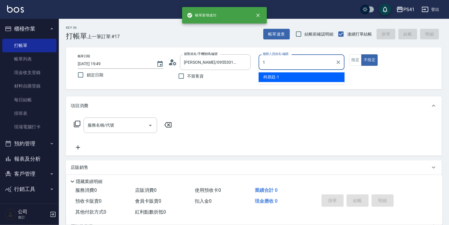
type input "[PERSON_NAME]-1"
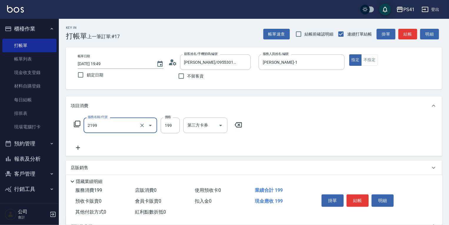
type input "不指定剪髮活動(2199)"
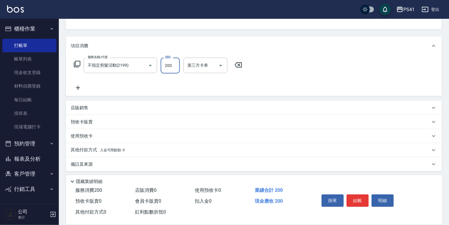
scroll to position [62, 0]
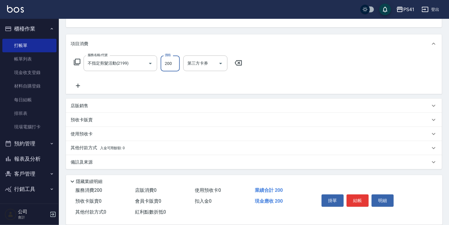
type input "200"
click at [98, 148] on p "其他付款方式 入金可用餘額: 0" at bounding box center [98, 148] width 54 height 6
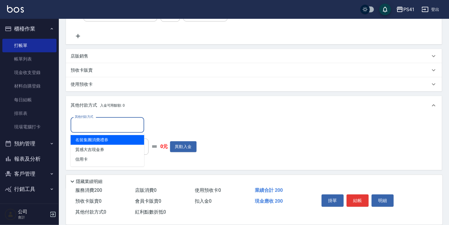
drag, startPoint x: 109, startPoint y: 123, endPoint x: 109, endPoint y: 160, distance: 37.1
click at [109, 126] on input "其他付款方式" at bounding box center [107, 125] width 68 height 10
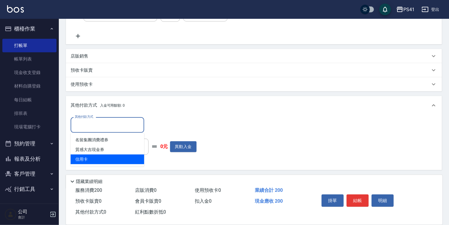
click at [110, 160] on span "信用卡" at bounding box center [108, 160] width 74 height 10
type input "信用卡"
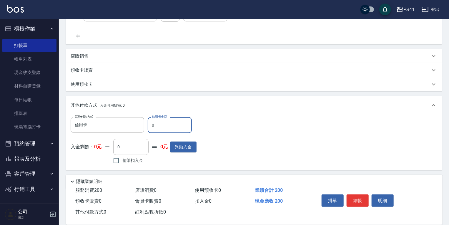
drag, startPoint x: 179, startPoint y: 125, endPoint x: 30, endPoint y: 136, distance: 149.0
click at [42, 132] on div "PS41 登出 櫃檯作業 打帳單 帳單列表 現金收支登錄 材料自購登錄 每日結帳 排班表 現場電腦打卡 預約管理 預約管理 單日預約紀錄 單週預約紀錄 報表及…" at bounding box center [224, 66] width 449 height 357
type input "200"
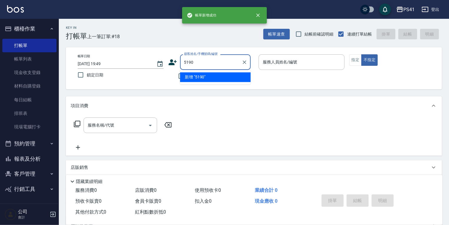
type input "5190"
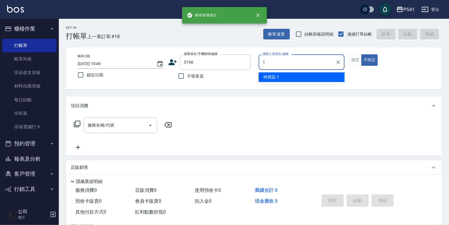
type input "[PERSON_NAME]-1"
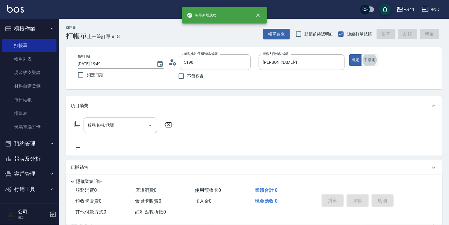
type input "章子柔/0916782902/5190"
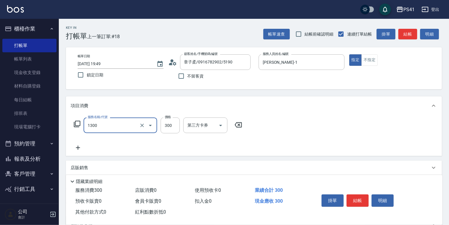
type input "洗髮300(1300)"
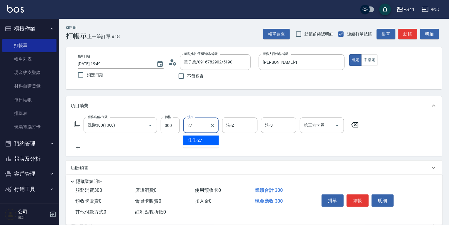
type input "佳佳-27"
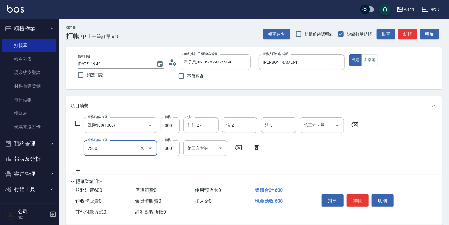
type input "剪髮(2300)"
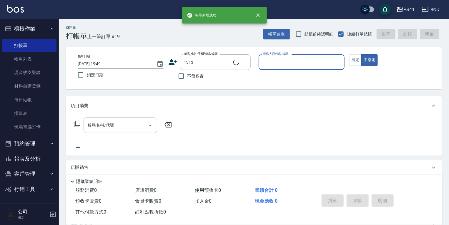
type input "[PERSON_NAME]/0987307912/1313"
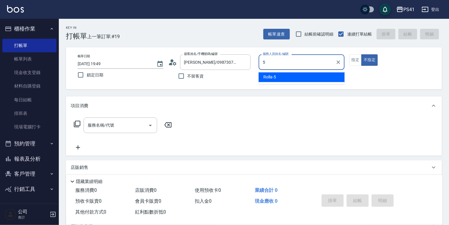
type input "Rolla-5"
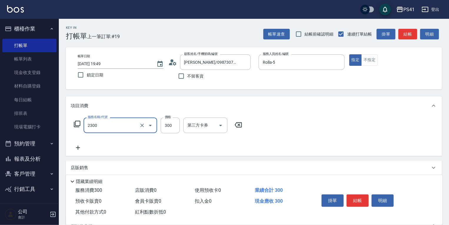
type input "剪髮(2300)"
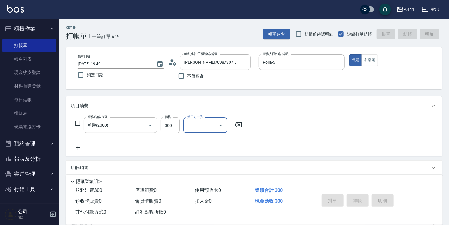
type input "[DATE] 19:50"
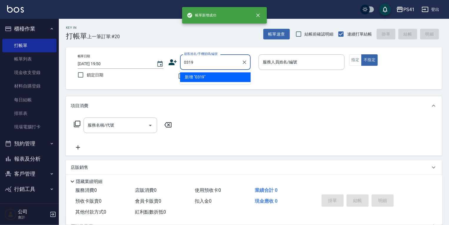
type input "0319"
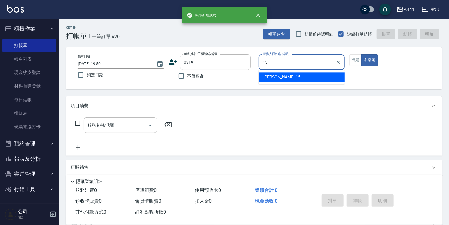
type input "[PERSON_NAME]-15"
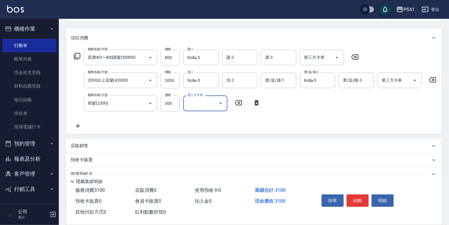
scroll to position [71, 0]
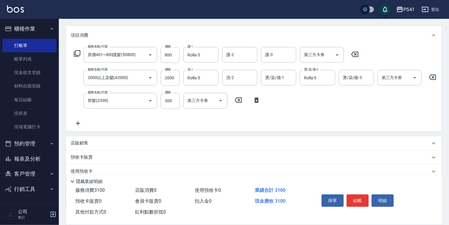
click at [133, 141] on div "店販銷售" at bounding box center [254, 144] width 376 height 14
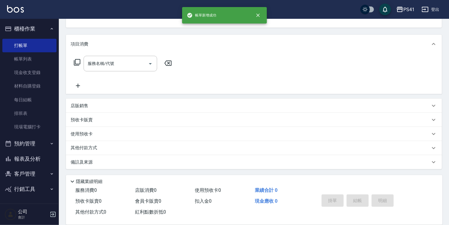
scroll to position [0, 0]
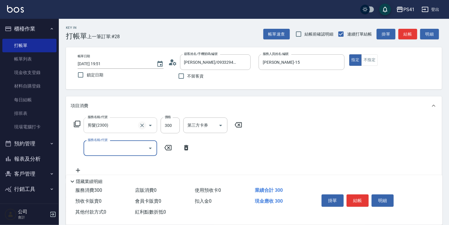
click at [141, 124] on icon "Clear" at bounding box center [142, 126] width 4 height 4
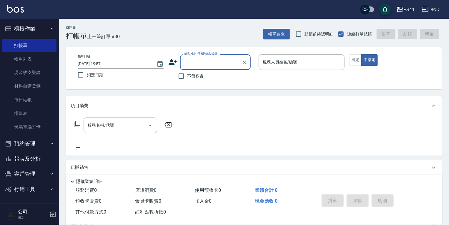
click at [40, 155] on button "報表及分析" at bounding box center [29, 159] width 54 height 15
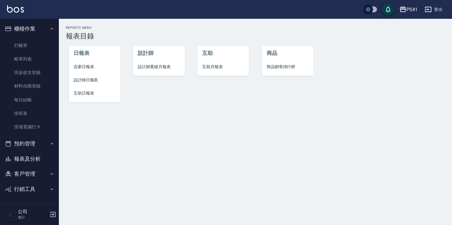
click at [94, 61] on li "店家日報表" at bounding box center [94, 66] width 51 height 13
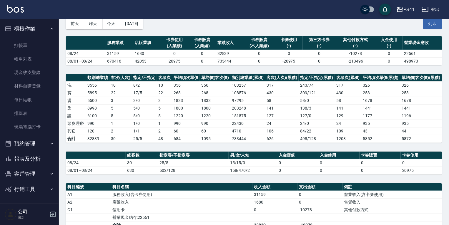
scroll to position [116, 0]
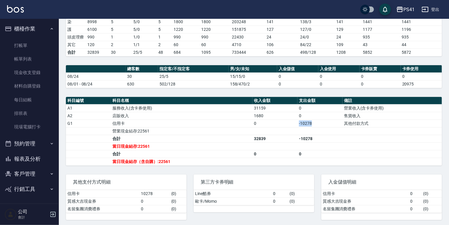
drag, startPoint x: 303, startPoint y: 121, endPoint x: 293, endPoint y: 122, distance: 10.0
click at [293, 122] on tr "G1 信用卡 0 -10278 其他付款方式" at bounding box center [254, 124] width 376 height 8
drag, startPoint x: 293, startPoint y: 122, endPoint x: 287, endPoint y: 132, distance: 11.5
click at [287, 132] on td "a dense table" at bounding box center [274, 131] width 45 height 8
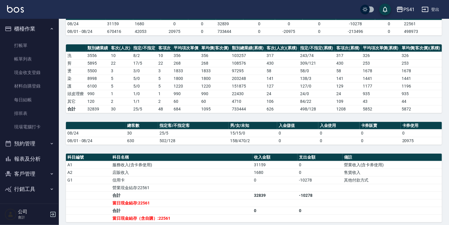
scroll to position [0, 0]
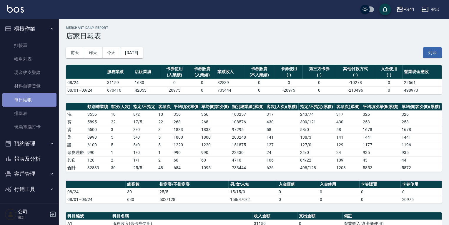
click at [47, 101] on link "每日結帳" at bounding box center [29, 100] width 54 height 14
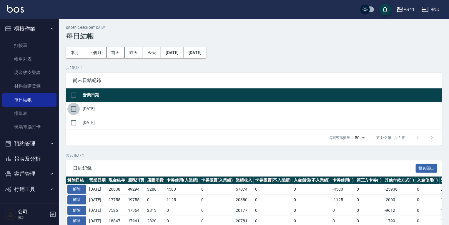
click at [77, 106] on input "checkbox" at bounding box center [73, 109] width 12 height 12
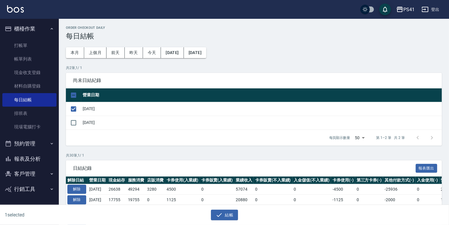
drag, startPoint x: 73, startPoint y: 126, endPoint x: 96, endPoint y: 148, distance: 32.1
click at [73, 126] on input "checkbox" at bounding box center [73, 123] width 12 height 12
click at [231, 216] on button "結帳" at bounding box center [224, 215] width 27 height 11
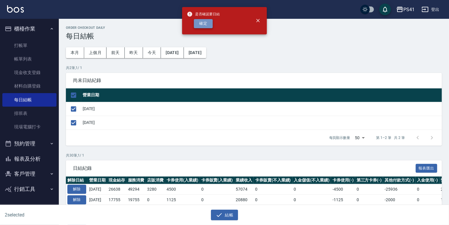
click at [210, 26] on button "確定" at bounding box center [203, 23] width 19 height 9
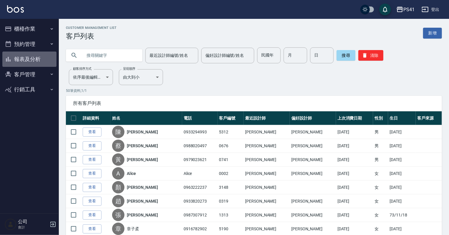
click at [26, 61] on button "報表及分析" at bounding box center [29, 58] width 54 height 15
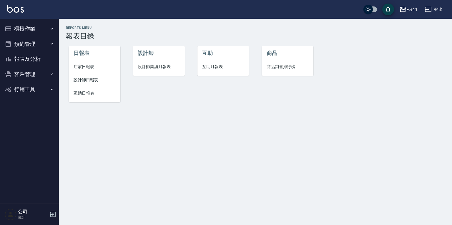
click at [89, 81] on span "設計師日報表" at bounding box center [95, 80] width 42 height 6
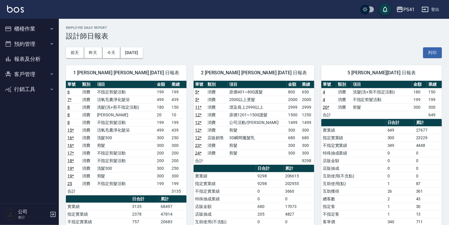
click at [43, 61] on button "報表及分析" at bounding box center [29, 58] width 54 height 15
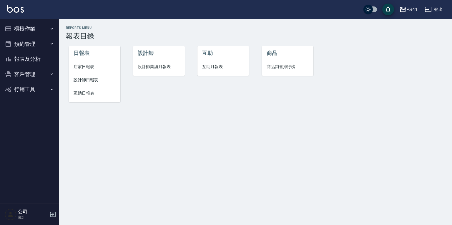
click at [157, 71] on li "設計師業績月報表" at bounding box center [158, 66] width 51 height 13
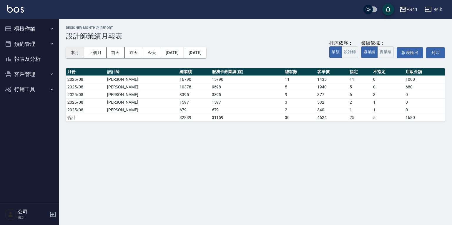
click at [74, 54] on button "本月" at bounding box center [75, 52] width 18 height 11
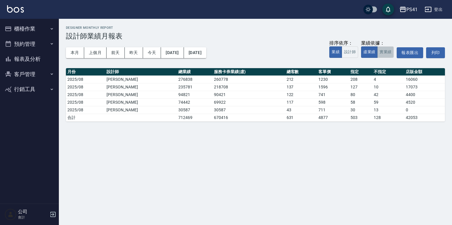
click at [387, 54] on button "實業績" at bounding box center [385, 51] width 16 height 11
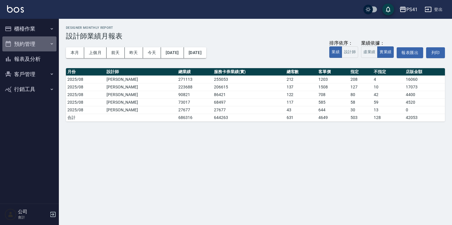
click at [27, 45] on button "預約管理" at bounding box center [29, 43] width 54 height 15
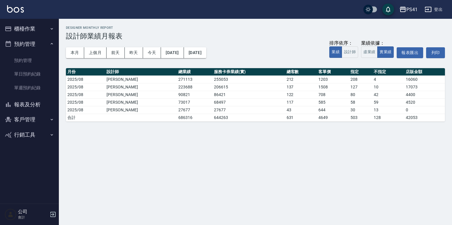
click at [34, 105] on button "報表及分析" at bounding box center [29, 104] width 54 height 15
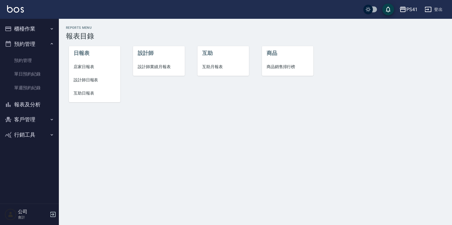
click at [82, 68] on span "店家日報表" at bounding box center [95, 67] width 42 height 6
click at [84, 93] on span "互助日報表" at bounding box center [95, 93] width 42 height 6
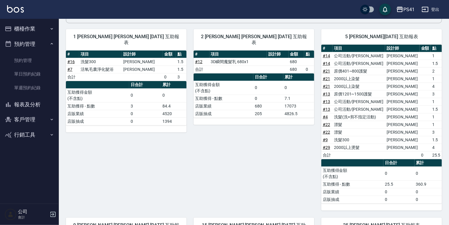
scroll to position [24, 0]
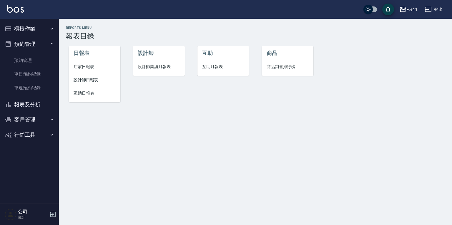
click at [80, 84] on li "設計師日報表" at bounding box center [94, 80] width 51 height 13
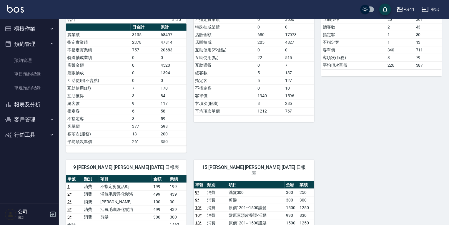
scroll to position [235, 0]
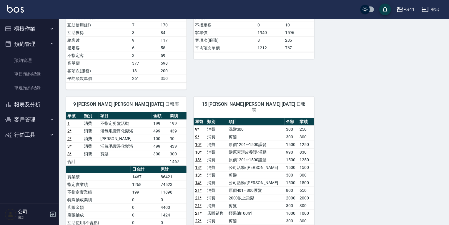
click at [38, 102] on button "報表及分析" at bounding box center [29, 104] width 54 height 15
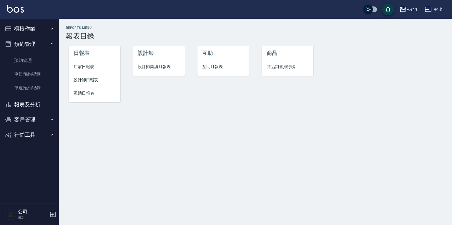
click at [80, 95] on span "互助日報表" at bounding box center [95, 93] width 42 height 6
